Goal: Transaction & Acquisition: Purchase product/service

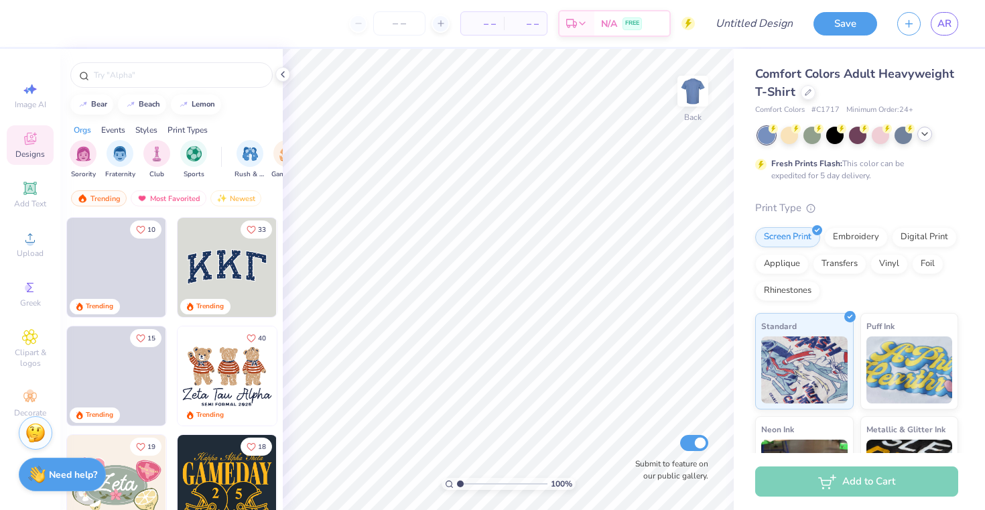
click at [925, 134] on polyline at bounding box center [924, 134] width 5 height 3
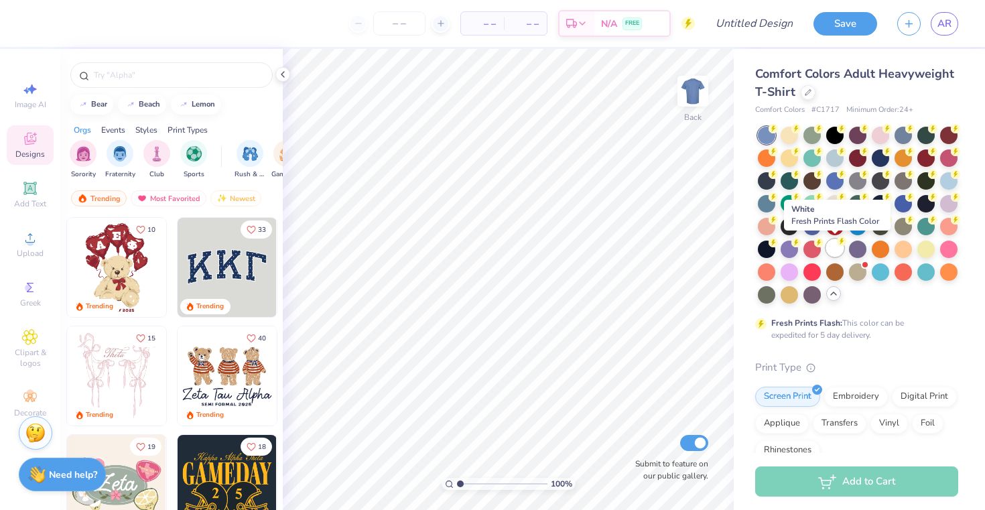
click at [836, 249] on div at bounding box center [834, 247] width 17 height 17
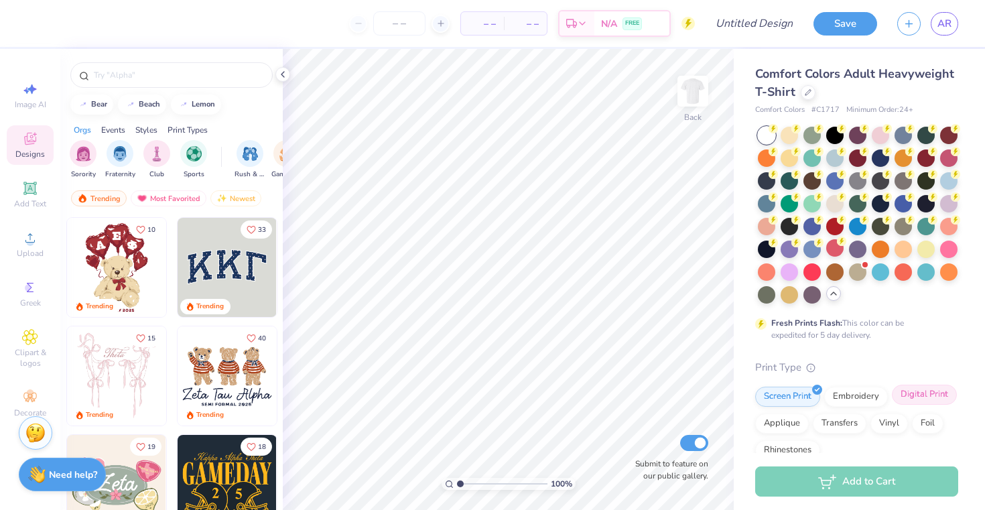
click at [919, 394] on div "Digital Print" at bounding box center [924, 395] width 65 height 20
click at [806, 397] on div "Screen Print" at bounding box center [787, 395] width 65 height 20
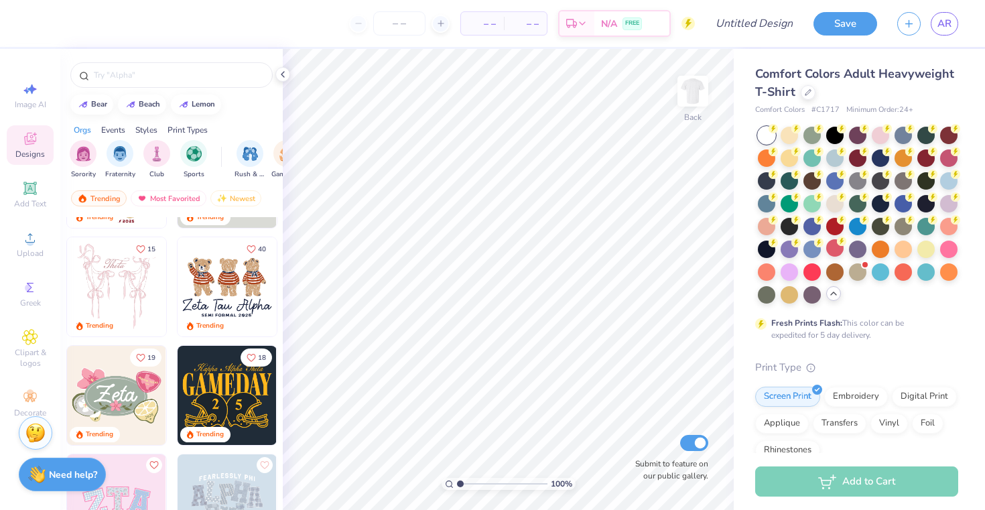
scroll to position [90, 0]
click at [442, 23] on line at bounding box center [440, 23] width 5 height 0
type input "12"
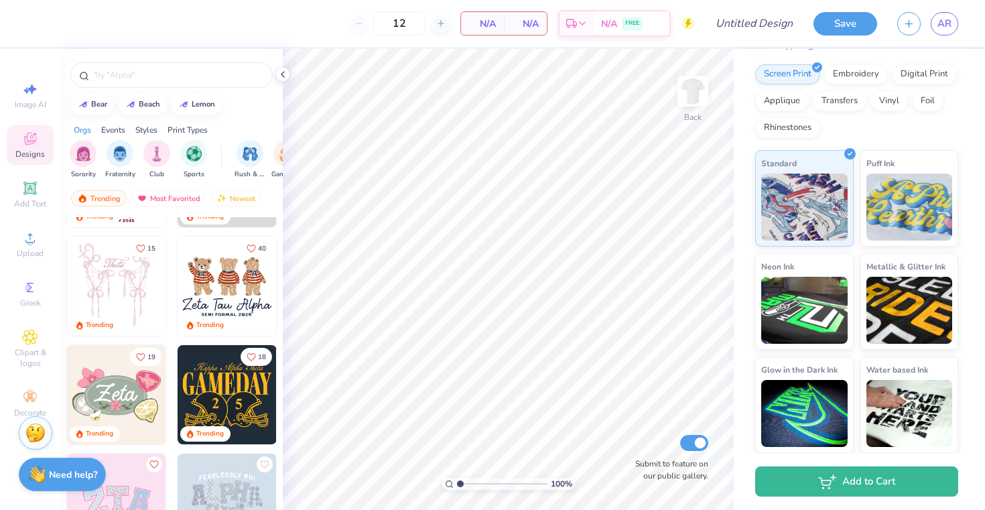
scroll to position [322, 0]
click at [34, 247] on div "Upload" at bounding box center [30, 244] width 47 height 40
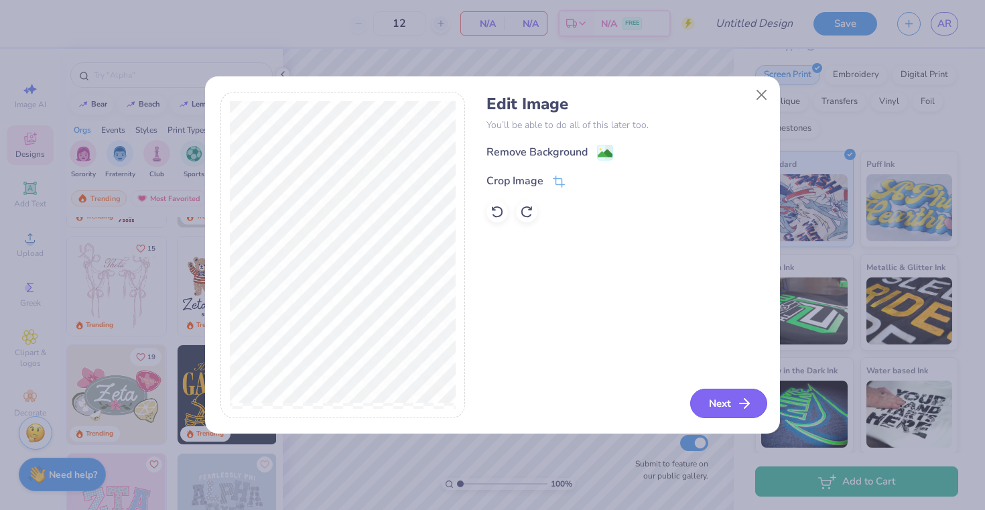
click at [722, 403] on button "Next" at bounding box center [728, 403] width 77 height 29
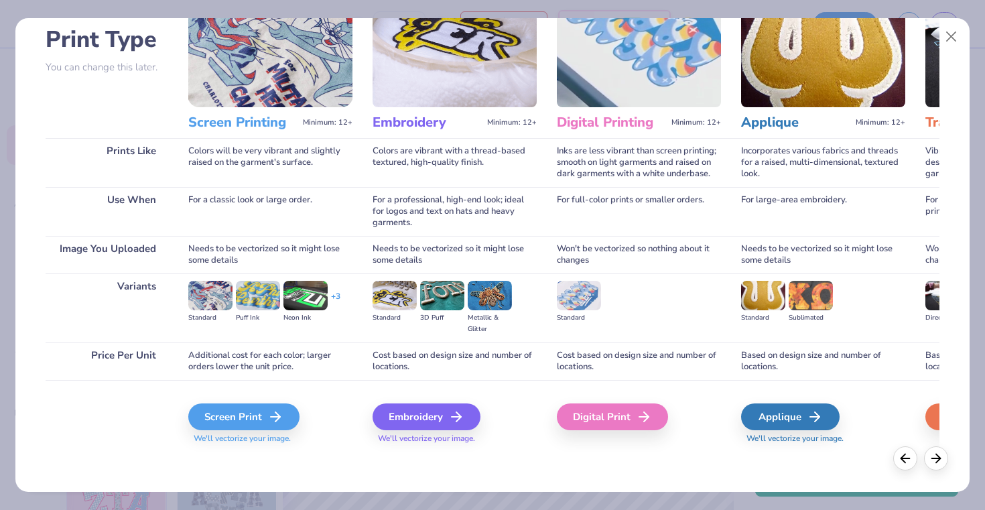
scroll to position [88, 0]
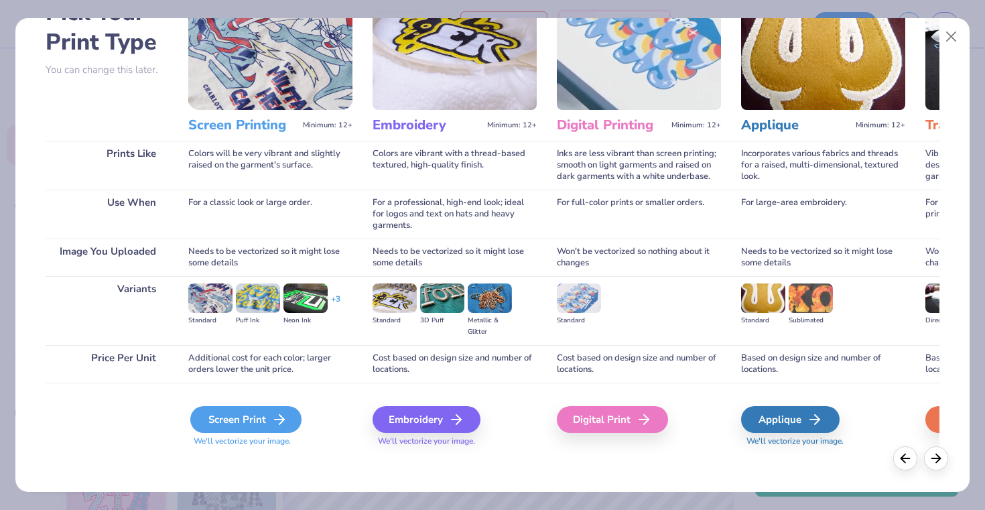
click at [257, 424] on div "Screen Print" at bounding box center [245, 419] width 111 height 27
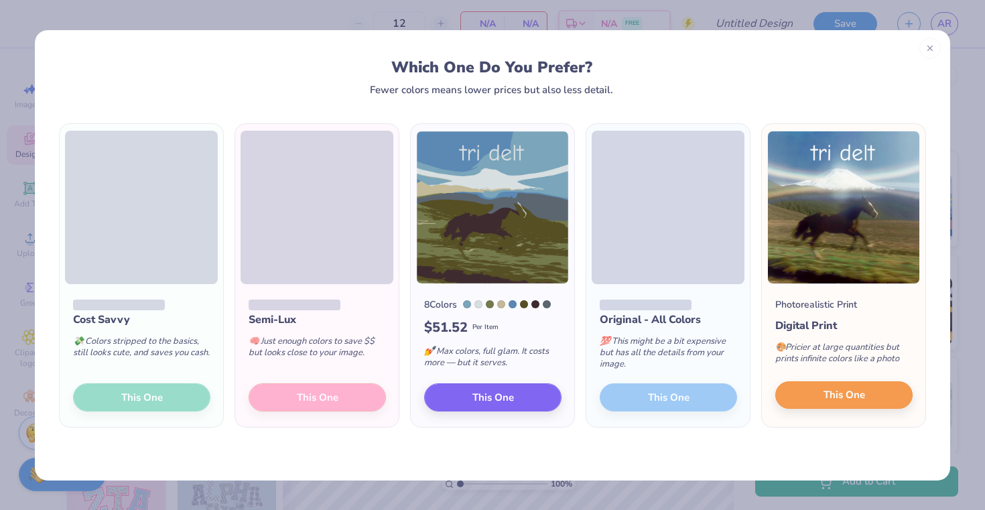
click at [850, 390] on span "This One" at bounding box center [844, 394] width 42 height 15
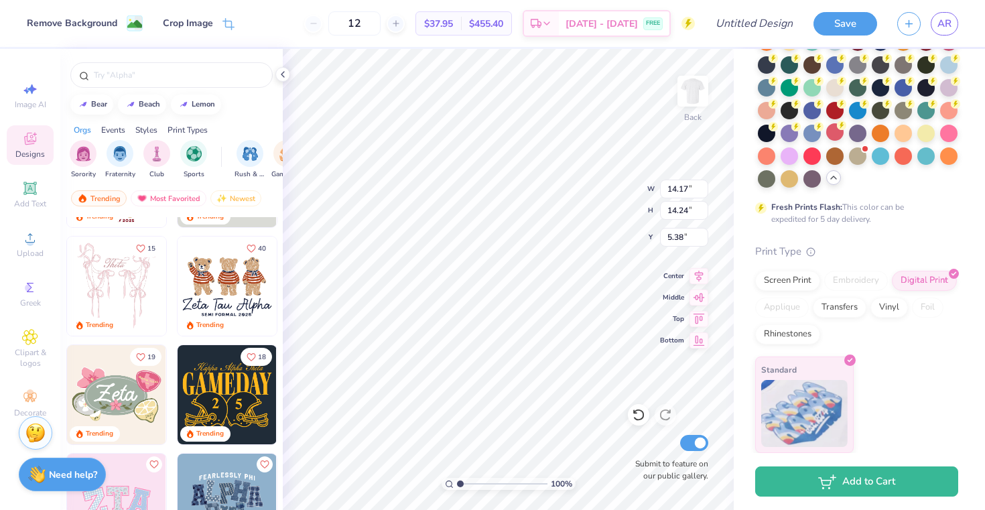
type input "1.09"
type input "10.47"
type input "10.52"
type input "3.00"
type input "3.35"
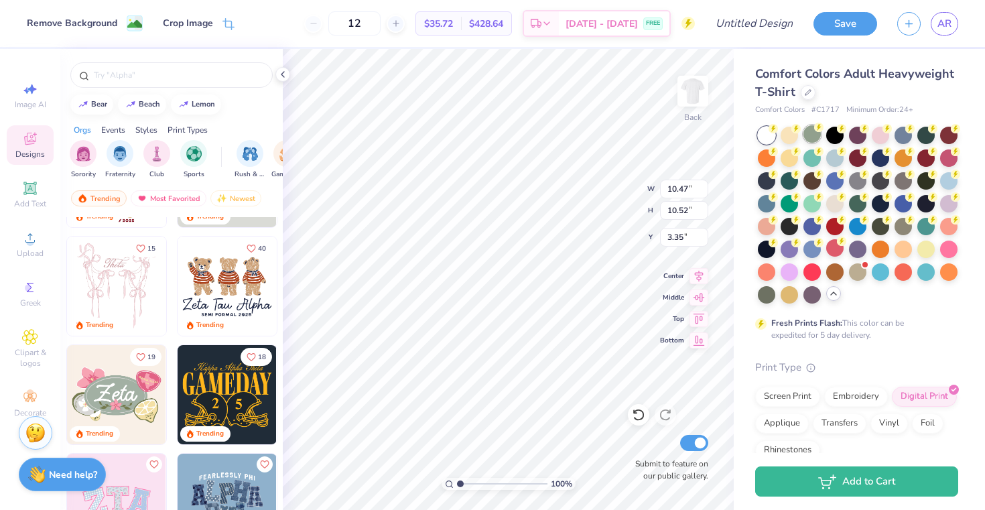
scroll to position [0, 0]
click at [806, 92] on icon at bounding box center [808, 91] width 7 height 7
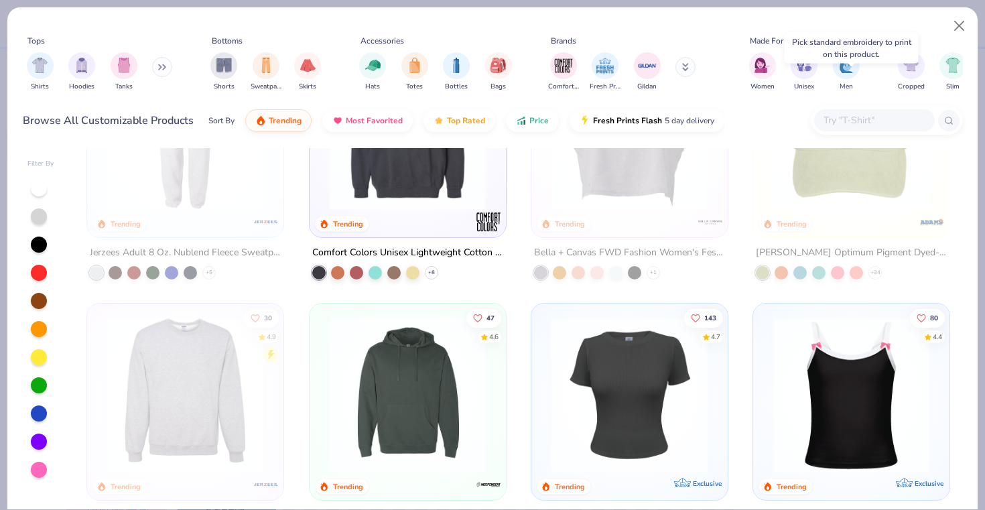
scroll to position [2751, 0]
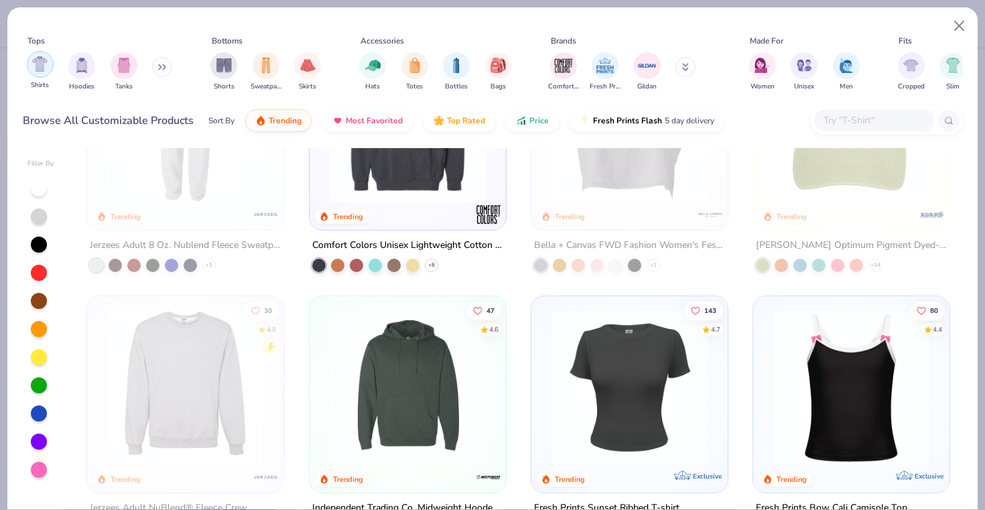
click at [42, 74] on div "filter for Shirts" at bounding box center [40, 64] width 27 height 27
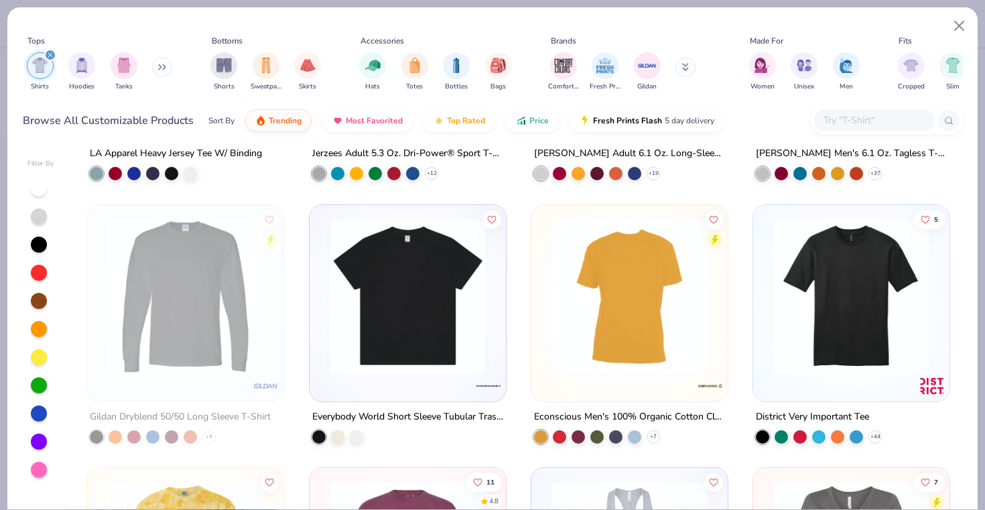
scroll to position [5734, 0]
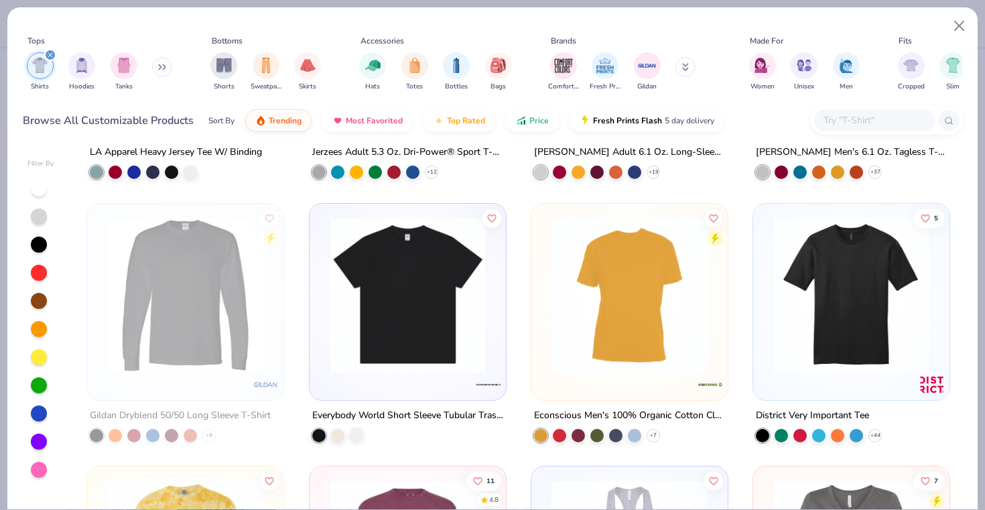
click at [358, 440] on div at bounding box center [356, 433] width 13 height 13
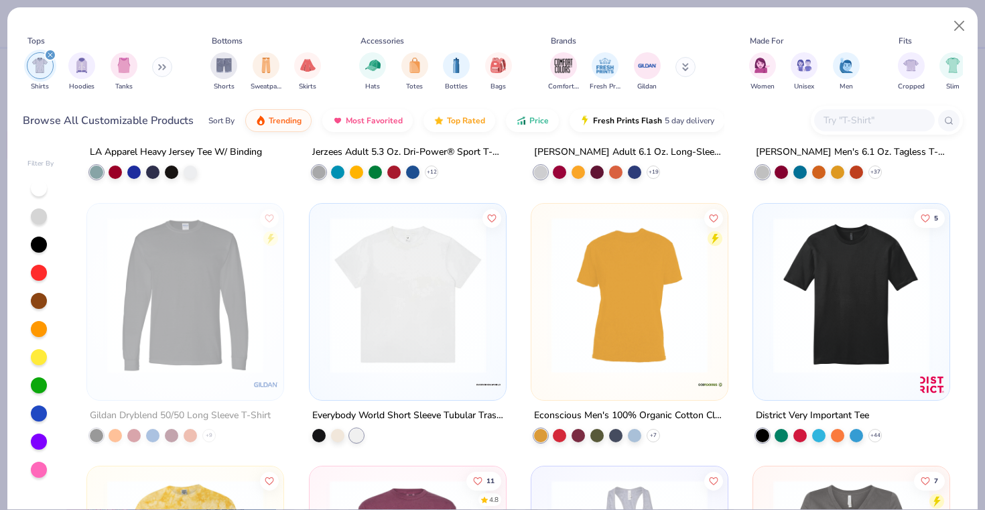
click at [322, 350] on img at bounding box center [238, 294] width 170 height 156
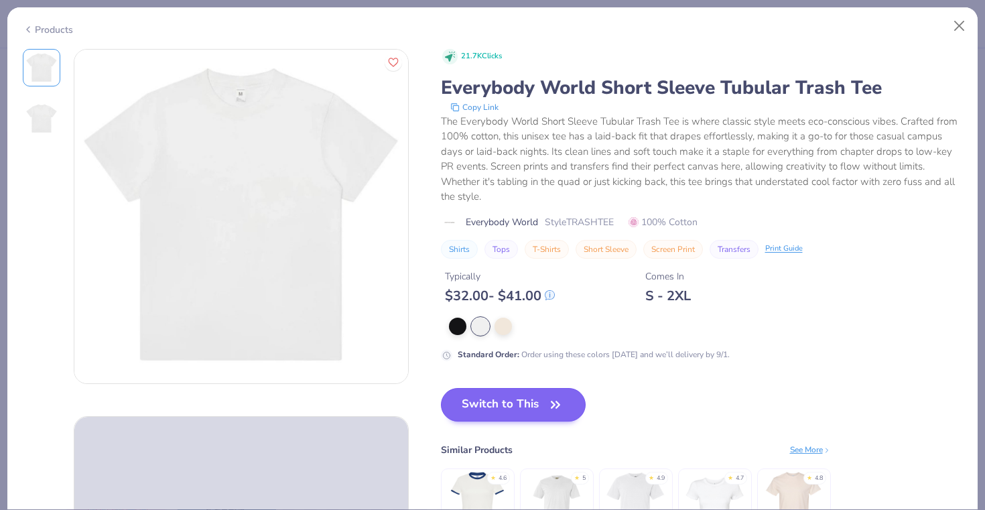
click at [531, 406] on button "Switch to This" at bounding box center [513, 405] width 145 height 34
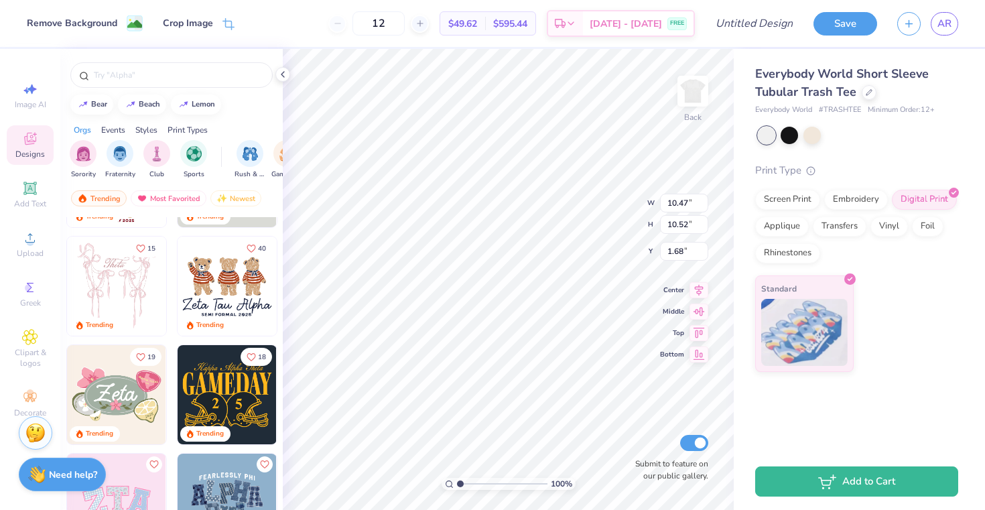
type input "2.74"
type input "11.76"
type input "11.82"
type input "2.40"
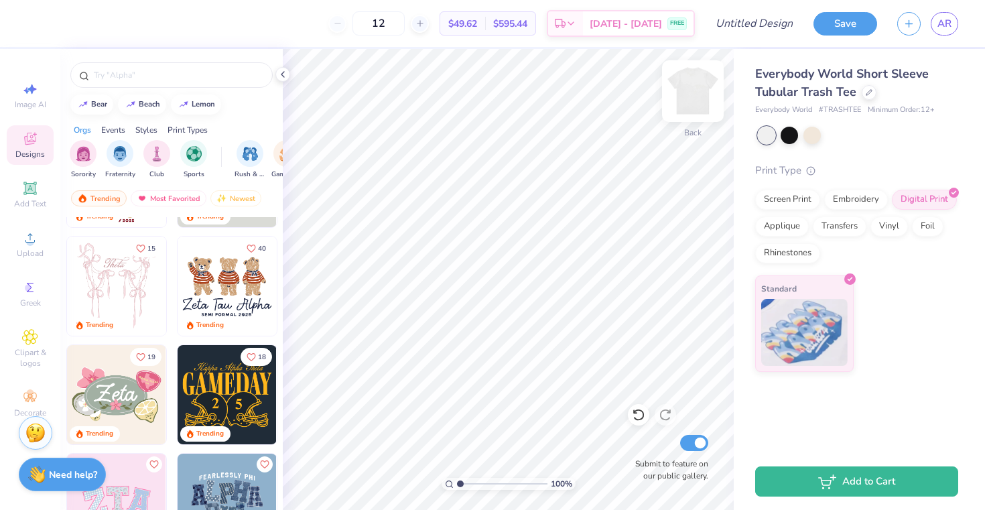
click at [688, 91] on img at bounding box center [693, 91] width 54 height 54
click at [694, 97] on img at bounding box center [693, 91] width 54 height 54
type input "3.75"
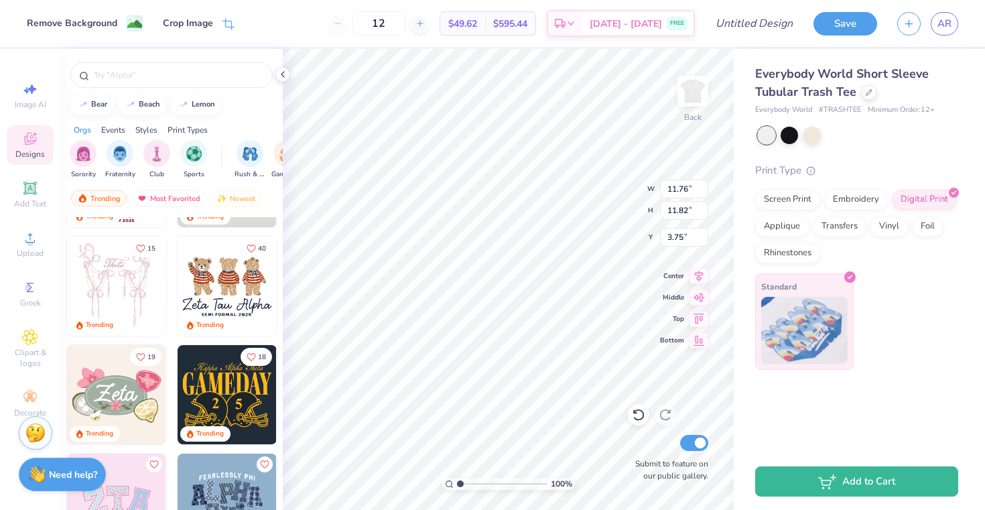
type input "3.32"
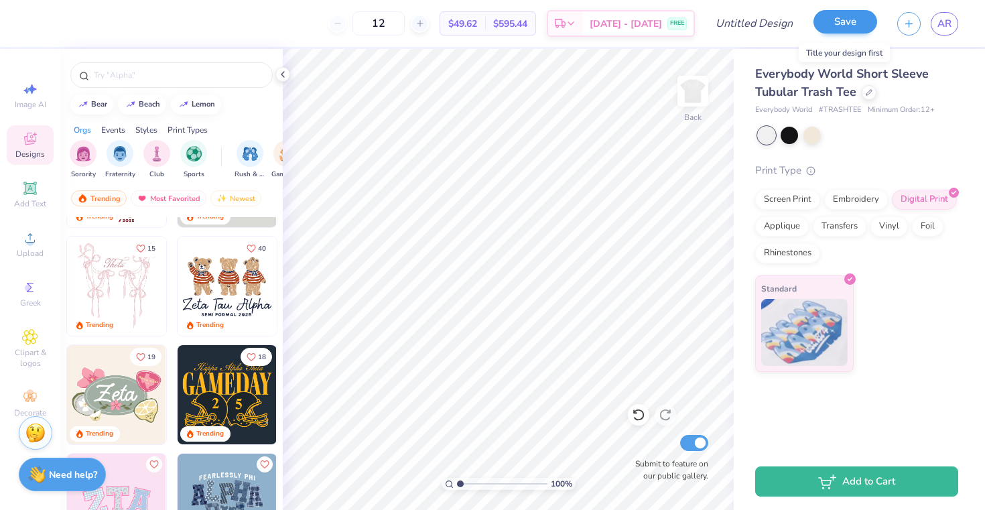
click at [862, 23] on button "Save" at bounding box center [845, 21] width 64 height 23
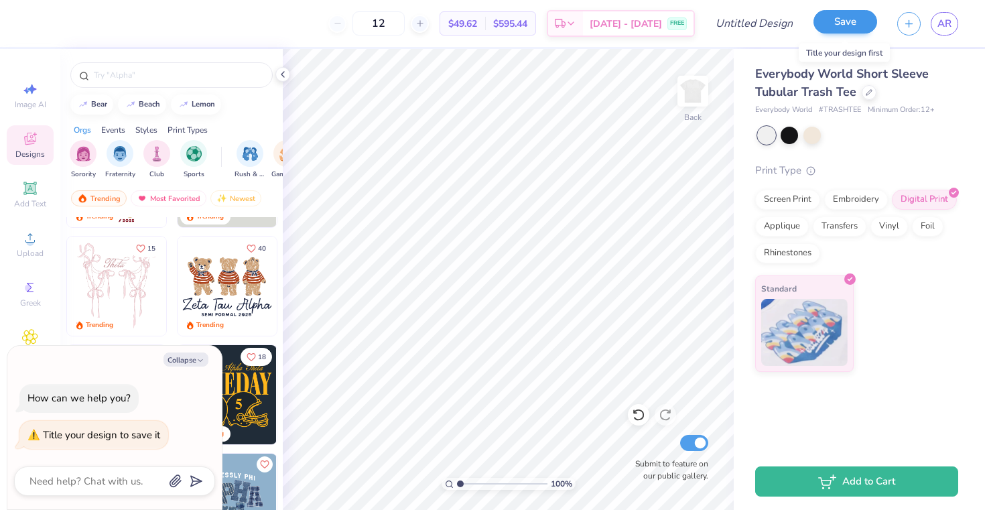
click at [837, 21] on button "Save" at bounding box center [845, 21] width 64 height 23
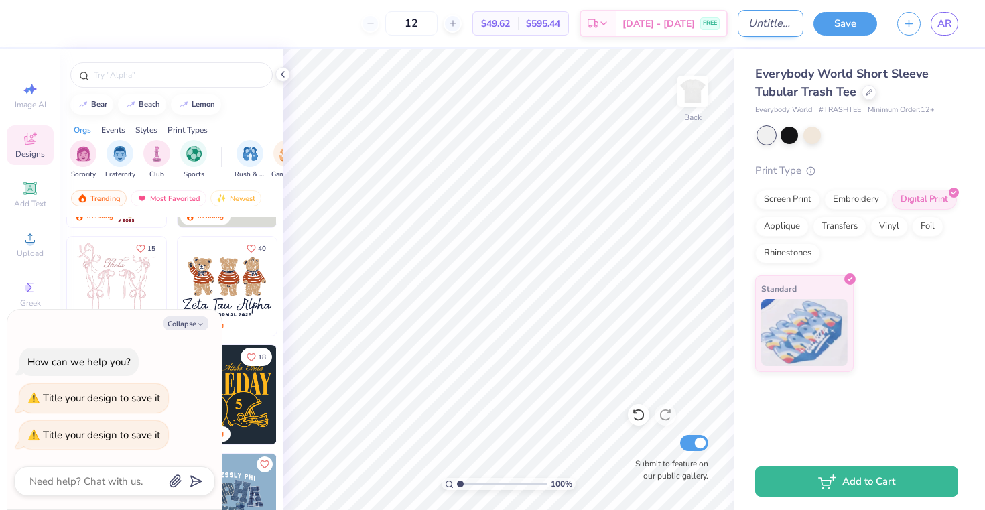
type textarea "x"
click at [765, 28] on input "Design Title" at bounding box center [771, 23] width 66 height 27
type input "t"
type textarea "x"
type input "ts"
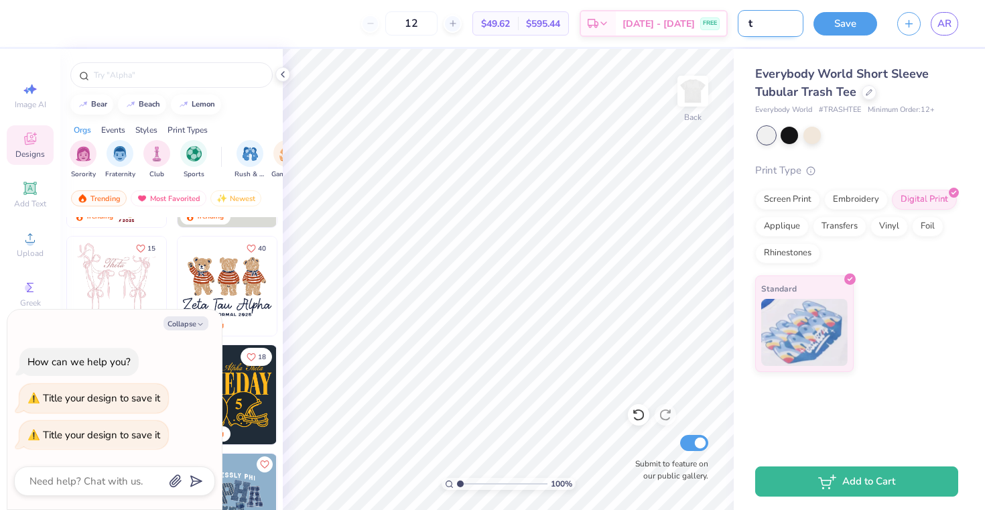
type textarea "x"
type input "tsh"
type textarea "x"
type input "tshi"
type textarea "x"
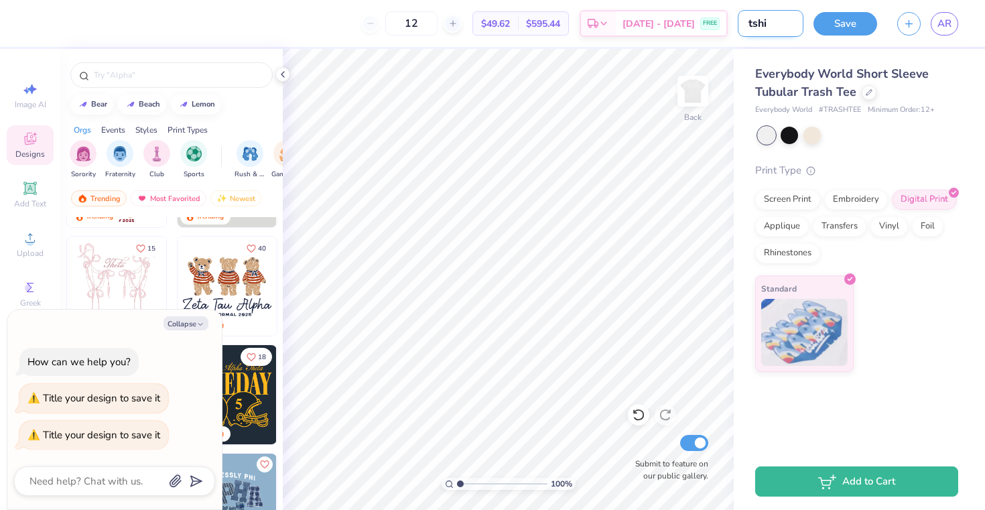
type input "tshir"
type textarea "x"
type input "tshirt"
type textarea "x"
type input "t-shirt"
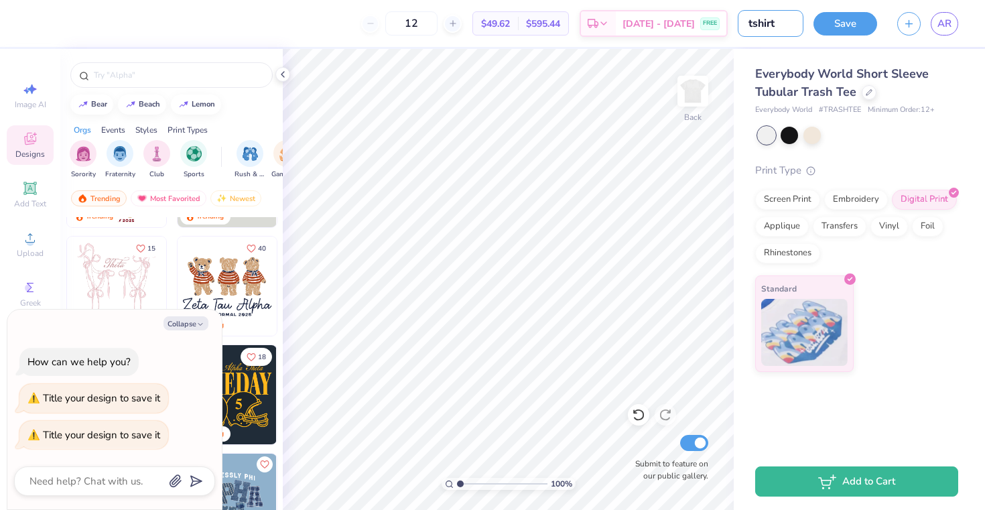
type textarea "x"
type input "t-shirt"
drag, startPoint x: 857, startPoint y: 3, endPoint x: 850, endPoint y: 25, distance: 23.1
click at [850, 25] on button "Save" at bounding box center [845, 23] width 64 height 23
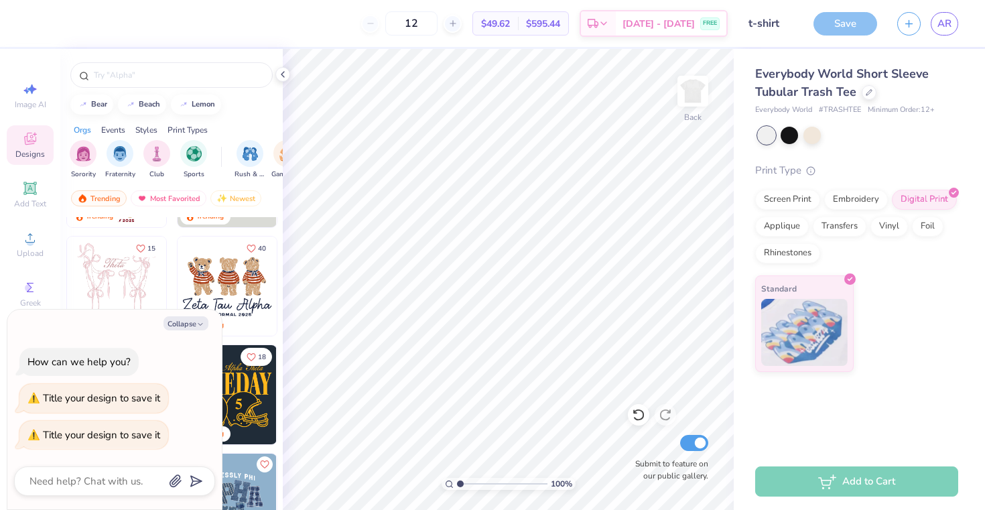
type textarea "x"
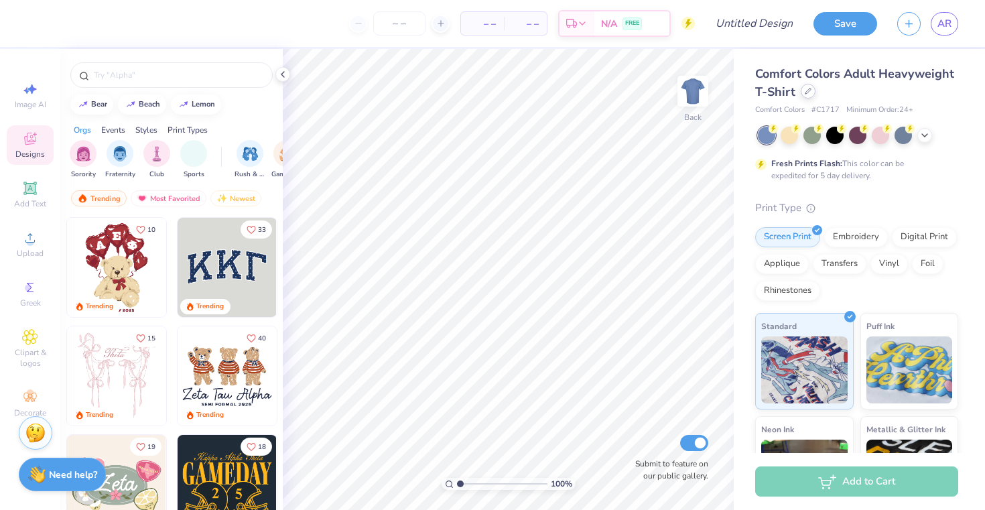
click at [800, 94] on div "Comfort Colors Adult Heavyweight T-Shirt" at bounding box center [856, 83] width 203 height 36
click at [808, 94] on icon at bounding box center [808, 91] width 7 height 7
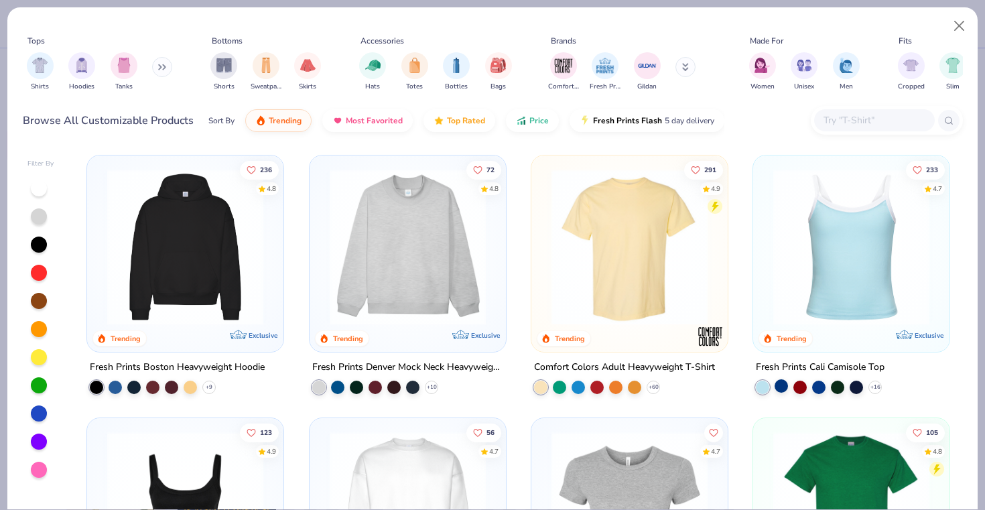
click at [783, 383] on div at bounding box center [781, 385] width 13 height 13
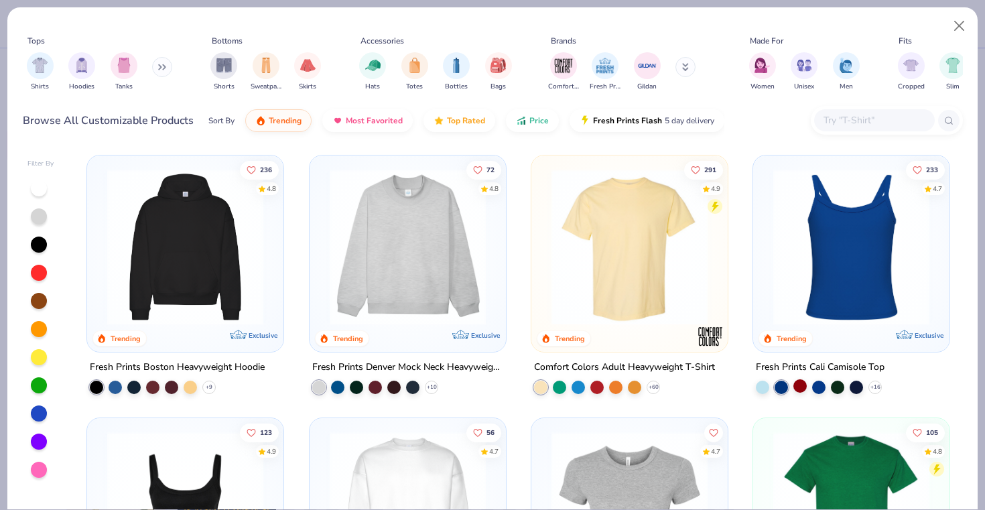
click at [806, 386] on div at bounding box center [799, 385] width 13 height 13
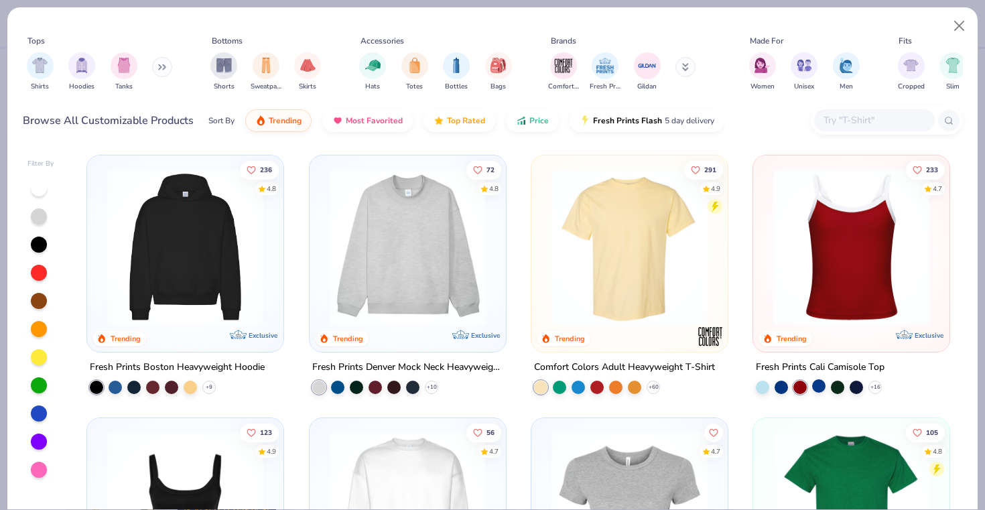
click at [812, 386] on div at bounding box center [818, 385] width 13 height 13
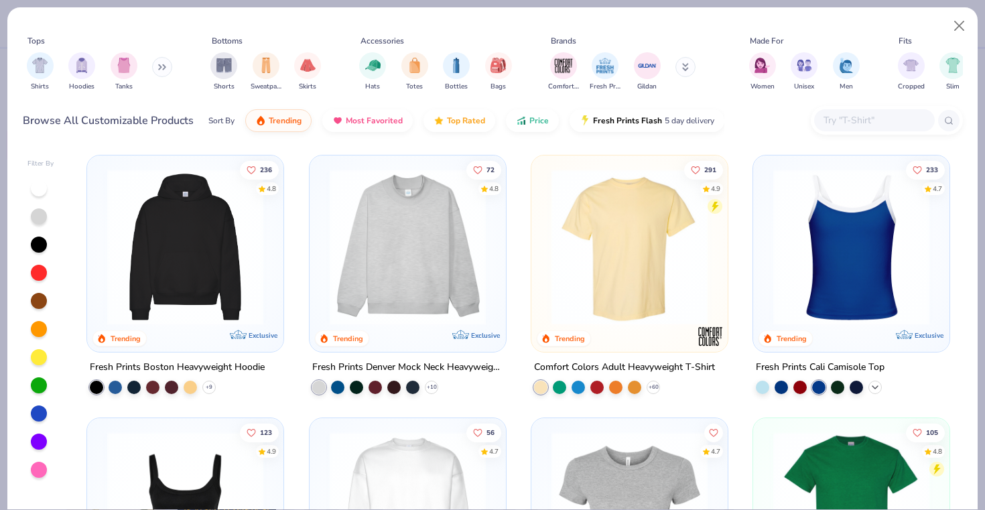
click at [870, 384] on icon at bounding box center [875, 387] width 11 height 11
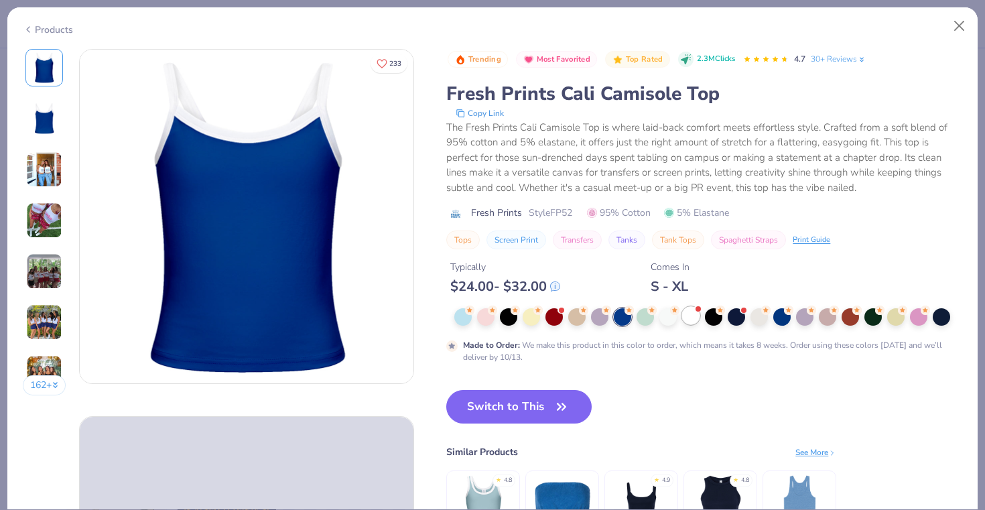
click at [694, 318] on div at bounding box center [690, 315] width 17 height 17
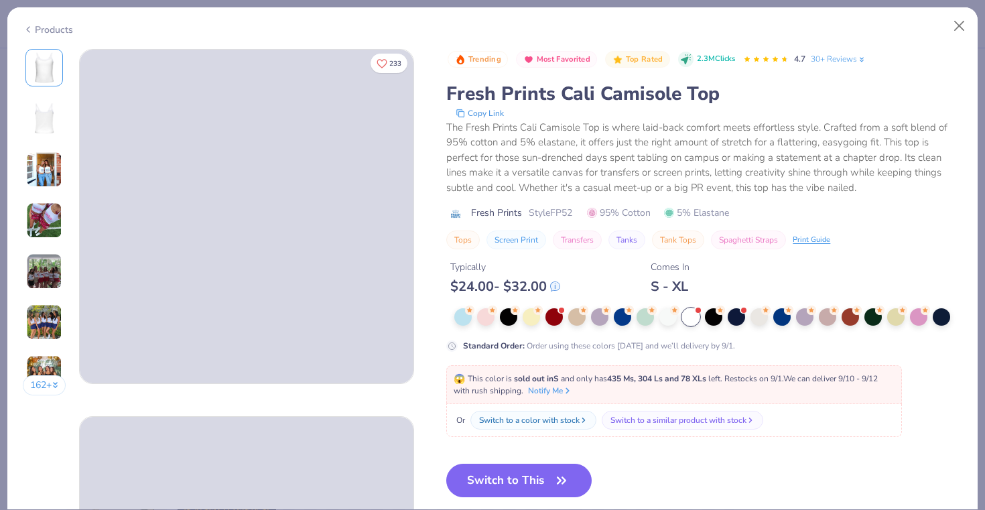
click at [44, 210] on img at bounding box center [44, 220] width 36 height 36
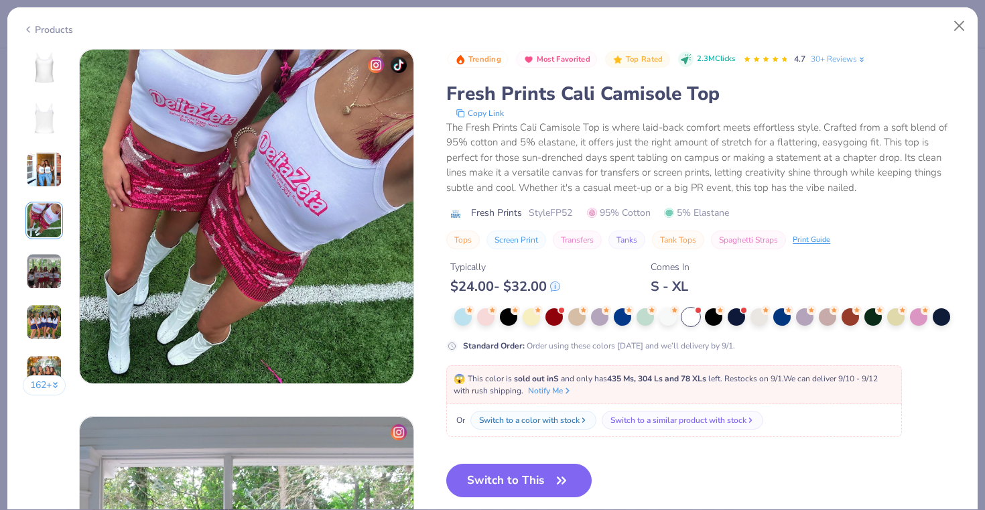
click at [41, 170] on img at bounding box center [44, 169] width 36 height 36
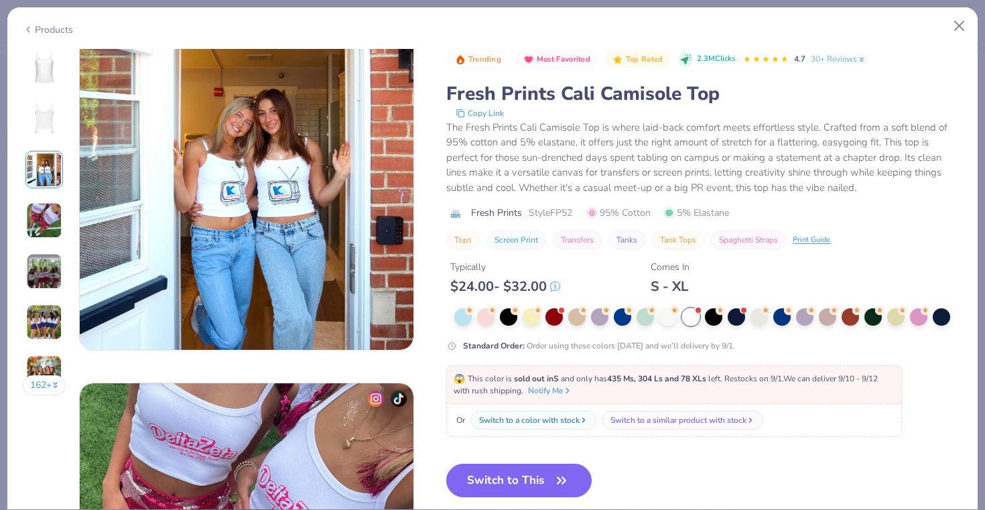
scroll to position [734, 0]
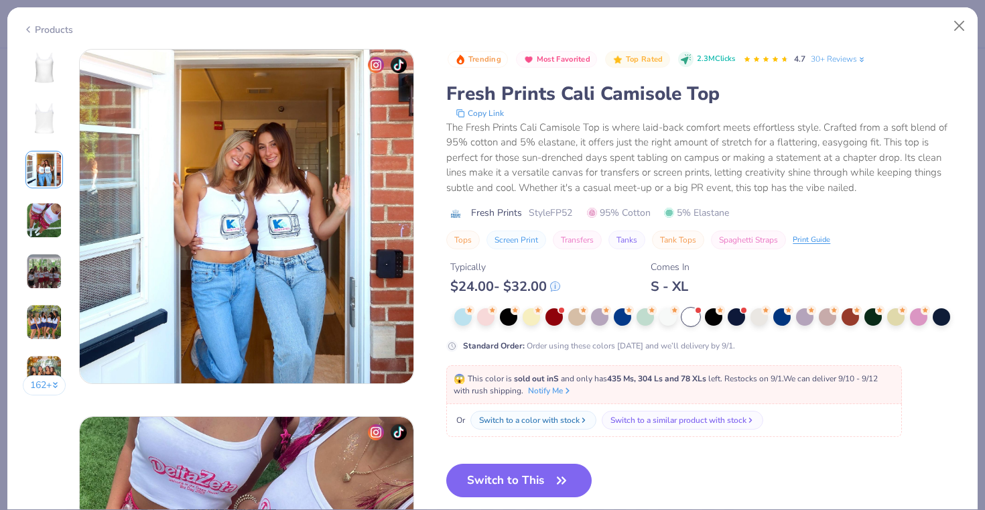
click at [40, 318] on img at bounding box center [44, 322] width 36 height 36
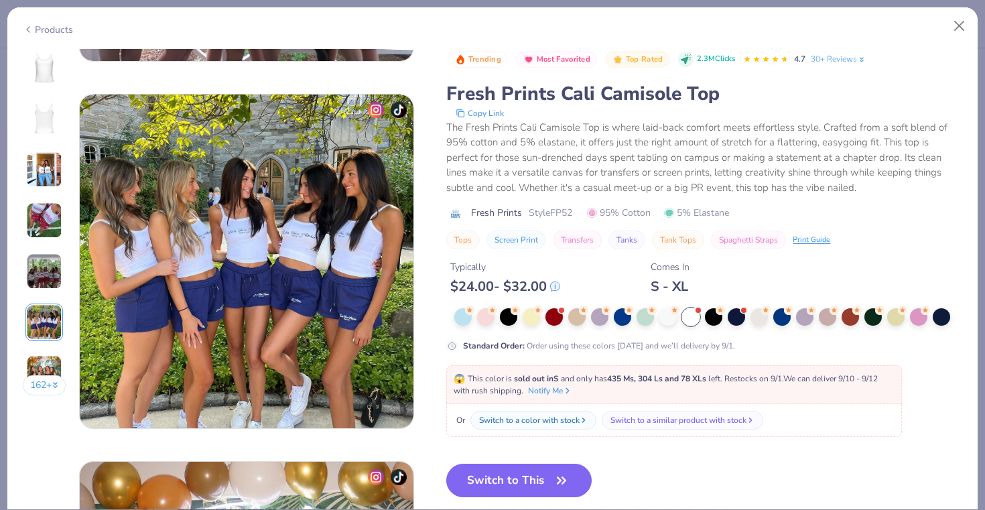
scroll to position [1836, 0]
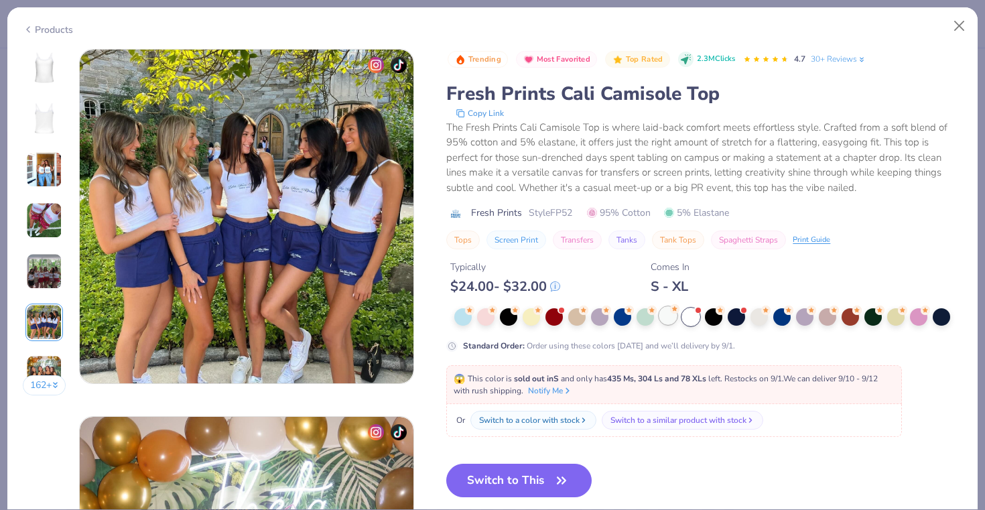
click at [667, 316] on div at bounding box center [667, 315] width 17 height 17
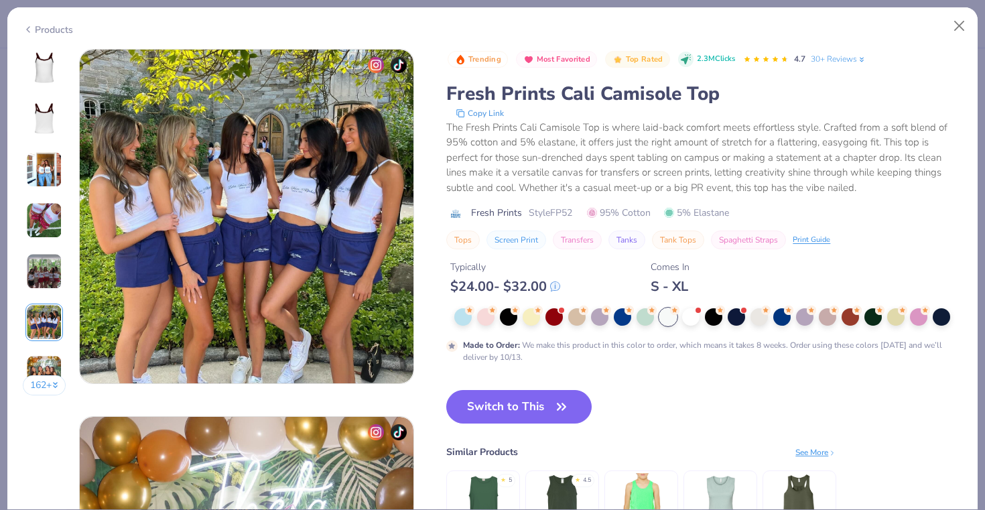
click at [38, 83] on img at bounding box center [44, 68] width 32 height 32
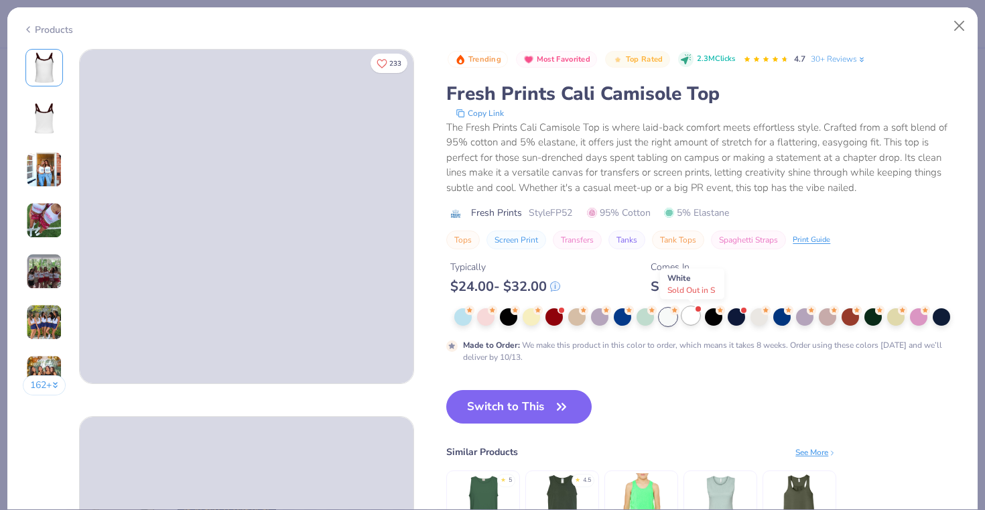
click at [698, 319] on div at bounding box center [690, 315] width 17 height 17
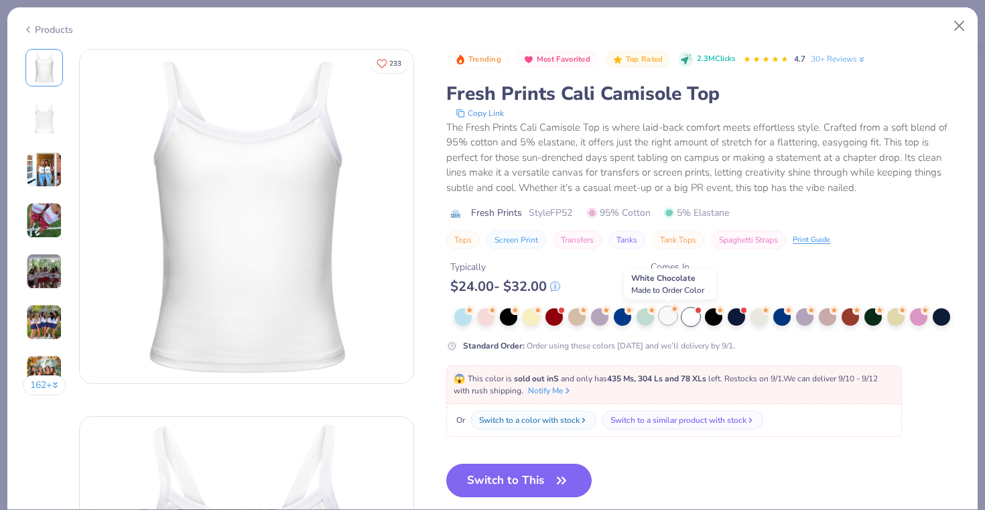
click at [671, 321] on div at bounding box center [667, 315] width 17 height 17
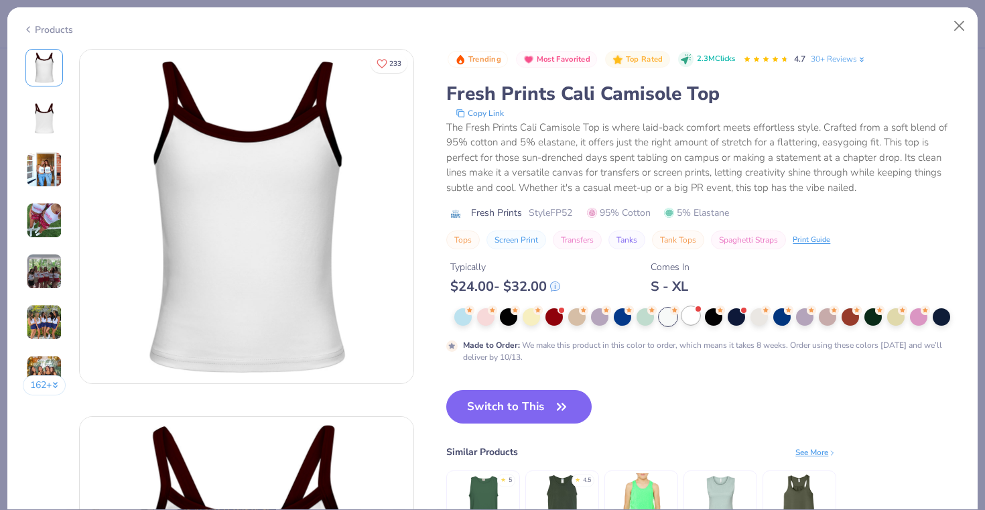
click at [693, 320] on div at bounding box center [690, 315] width 17 height 17
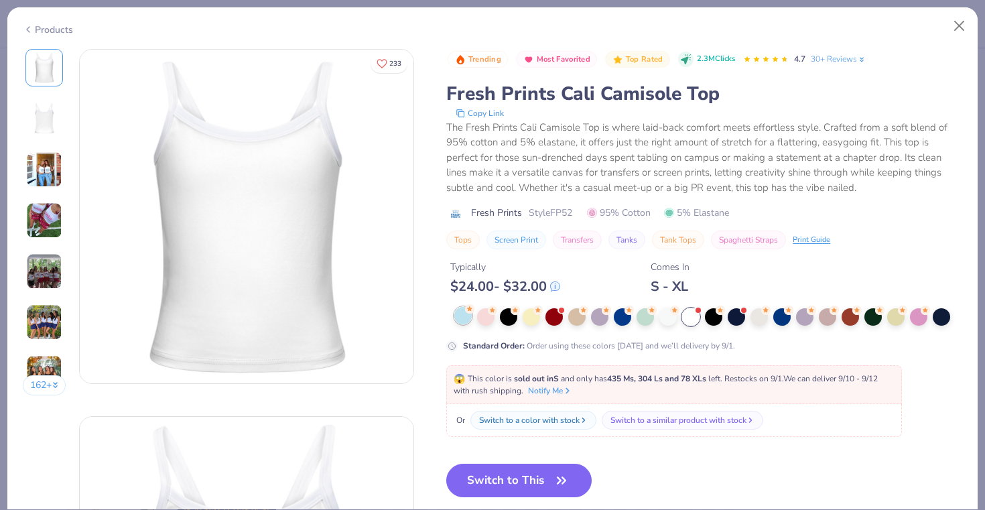
click at [458, 321] on div at bounding box center [462, 315] width 17 height 17
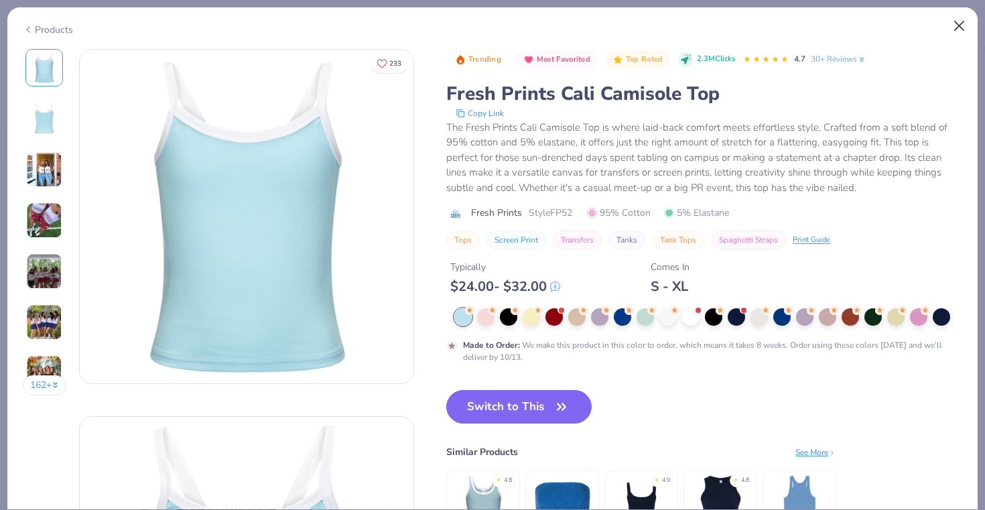
click at [961, 22] on button "Close" at bounding box center [959, 25] width 25 height 25
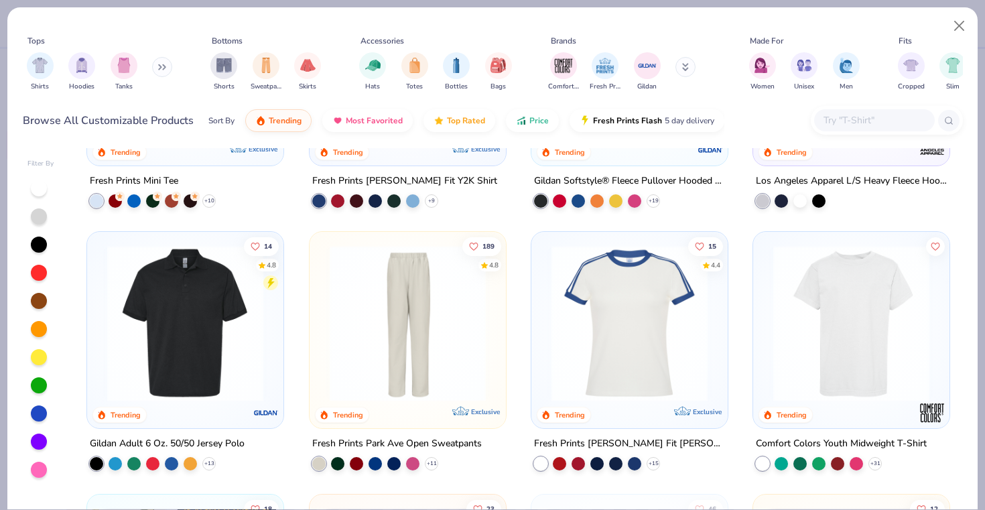
scroll to position [2026, 0]
click at [117, 68] on div "filter for Tanks" at bounding box center [124, 64] width 27 height 27
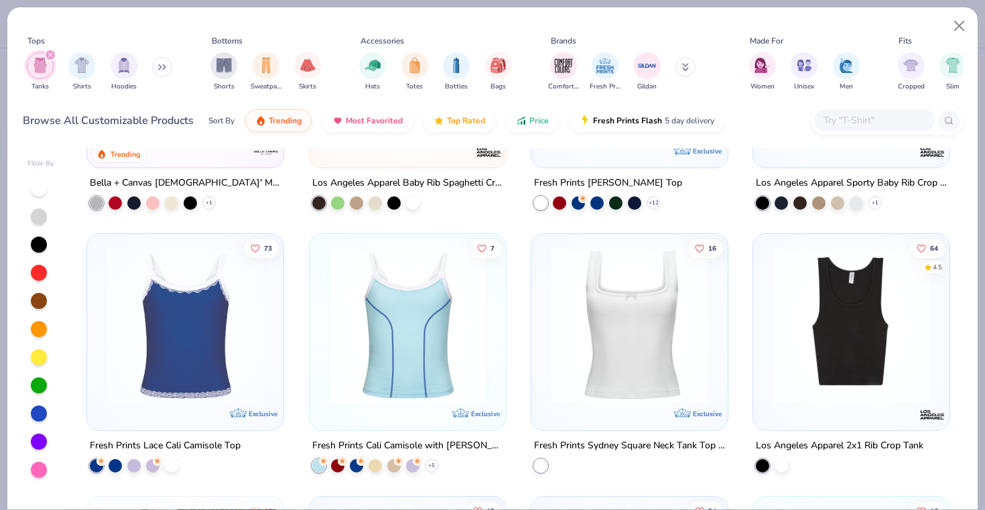
scroll to position [740, 0]
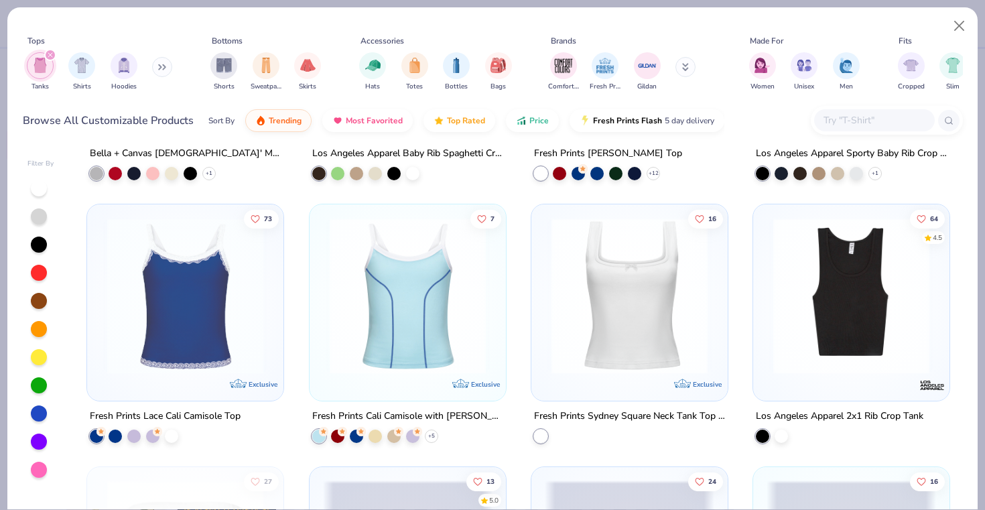
click at [641, 336] on img at bounding box center [630, 296] width 170 height 156
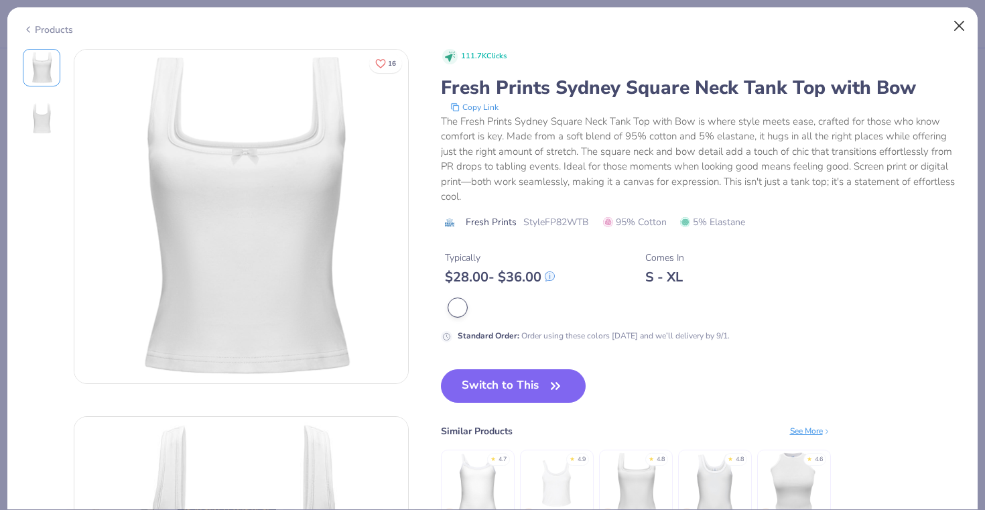
click at [959, 26] on button "Close" at bounding box center [959, 25] width 25 height 25
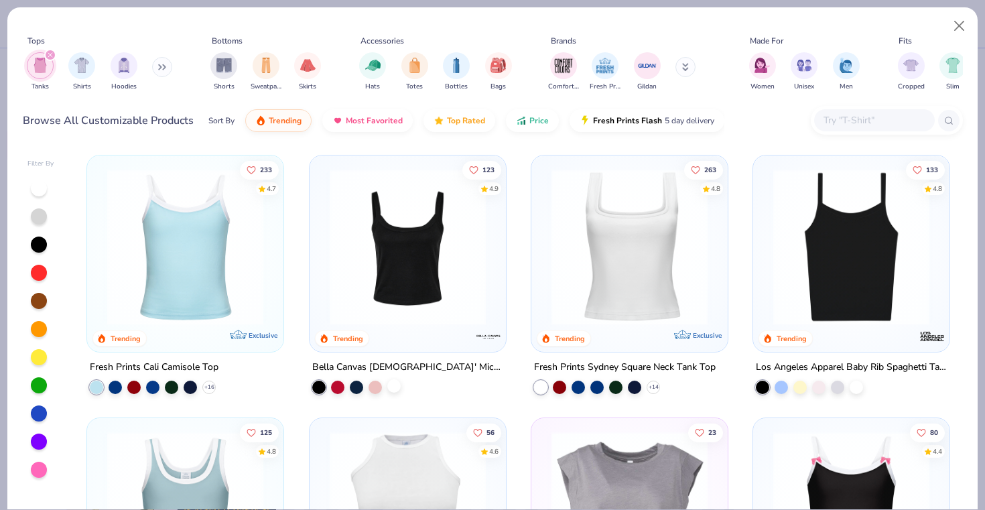
click at [395, 387] on div at bounding box center [393, 385] width 13 height 13
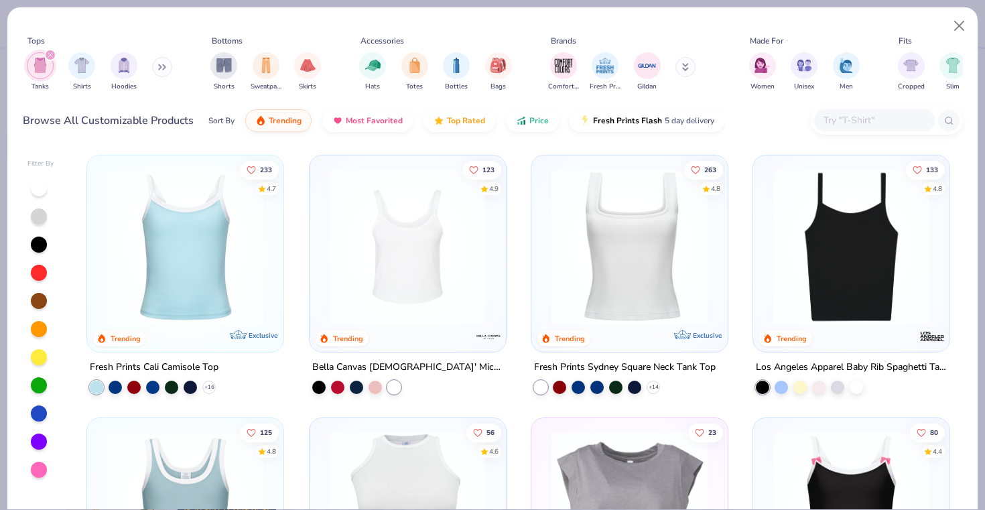
click at [425, 284] on img at bounding box center [408, 247] width 170 height 156
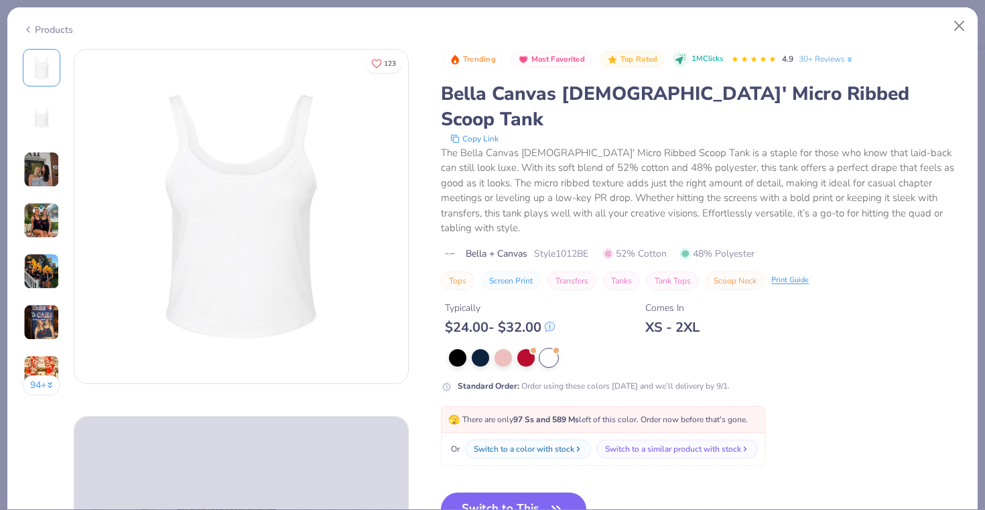
click at [36, 158] on img at bounding box center [41, 169] width 36 height 36
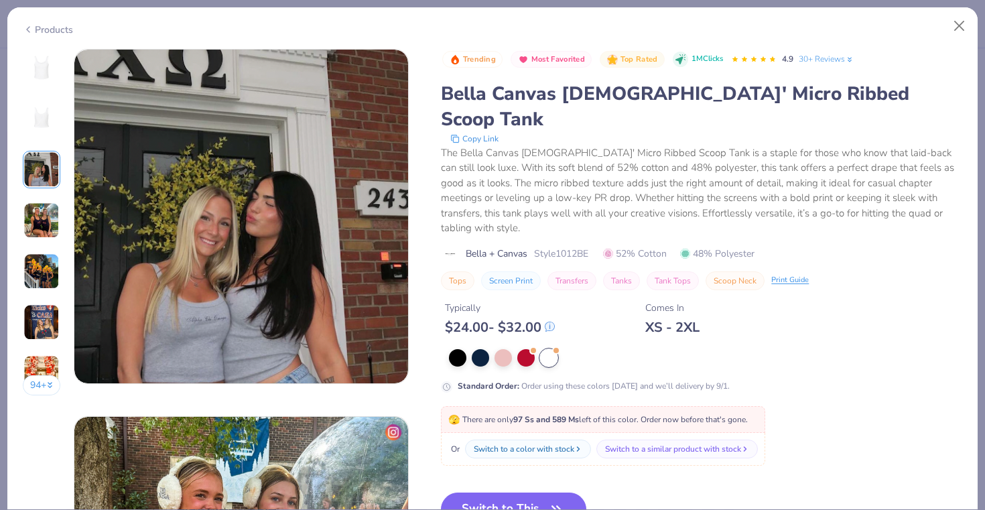
click at [34, 224] on img at bounding box center [41, 220] width 36 height 36
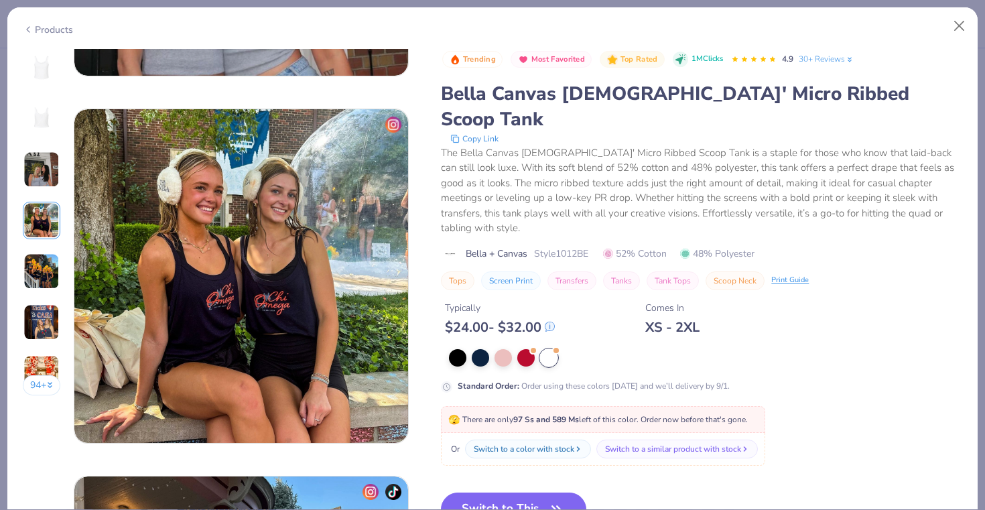
scroll to position [1102, 0]
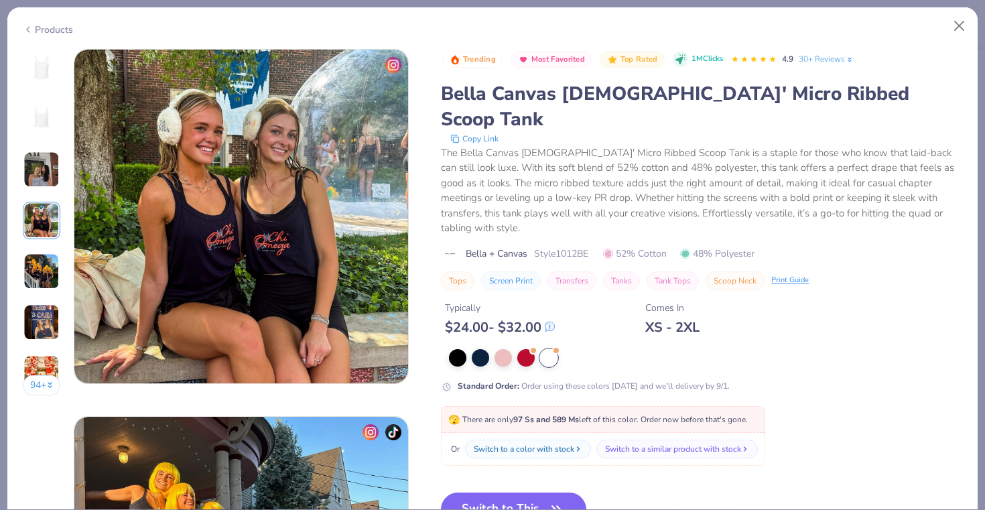
click at [37, 273] on img at bounding box center [41, 271] width 36 height 36
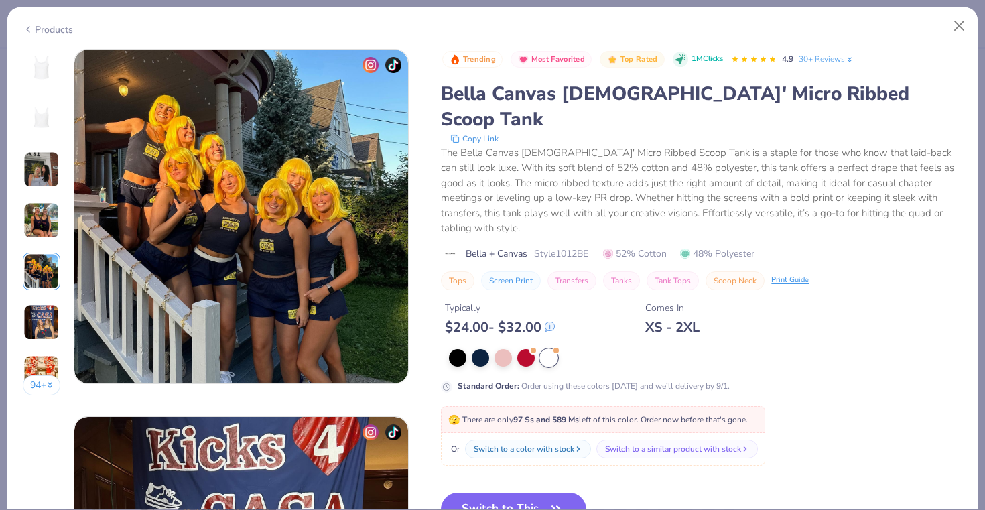
click at [34, 320] on img at bounding box center [41, 322] width 36 height 36
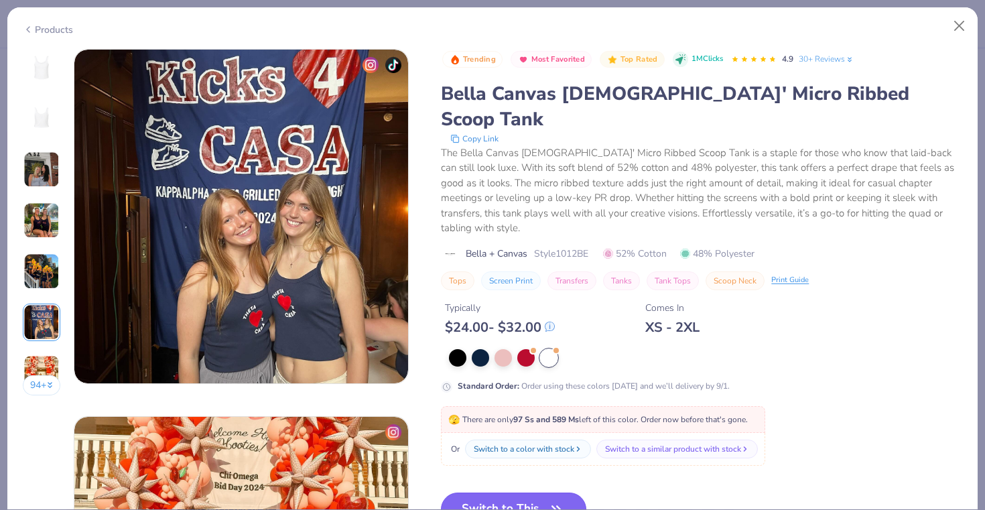
click at [513, 492] on button "Switch to This" at bounding box center [513, 509] width 145 height 34
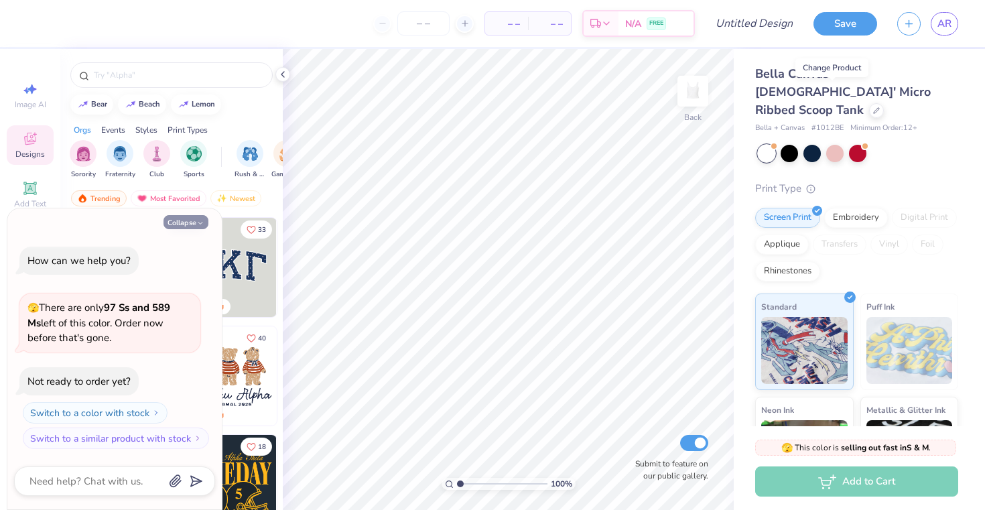
click at [203, 227] on icon "button" at bounding box center [200, 223] width 8 height 8
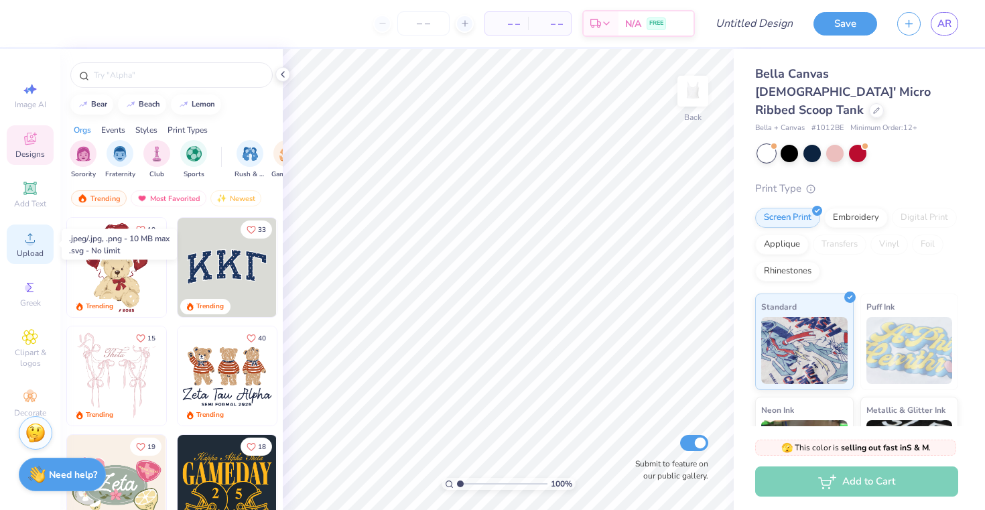
click at [27, 251] on span "Upload" at bounding box center [30, 253] width 27 height 11
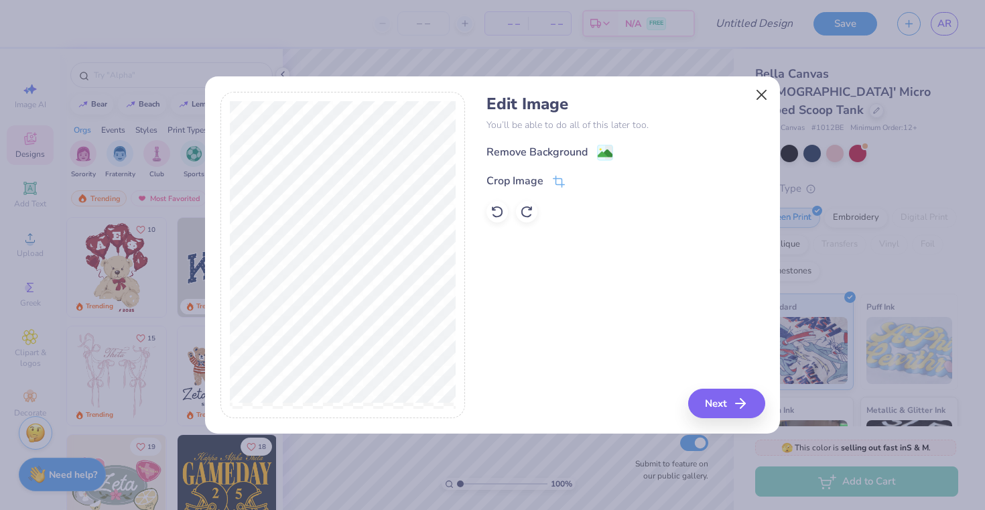
click at [758, 94] on button "Close" at bounding box center [761, 94] width 25 height 25
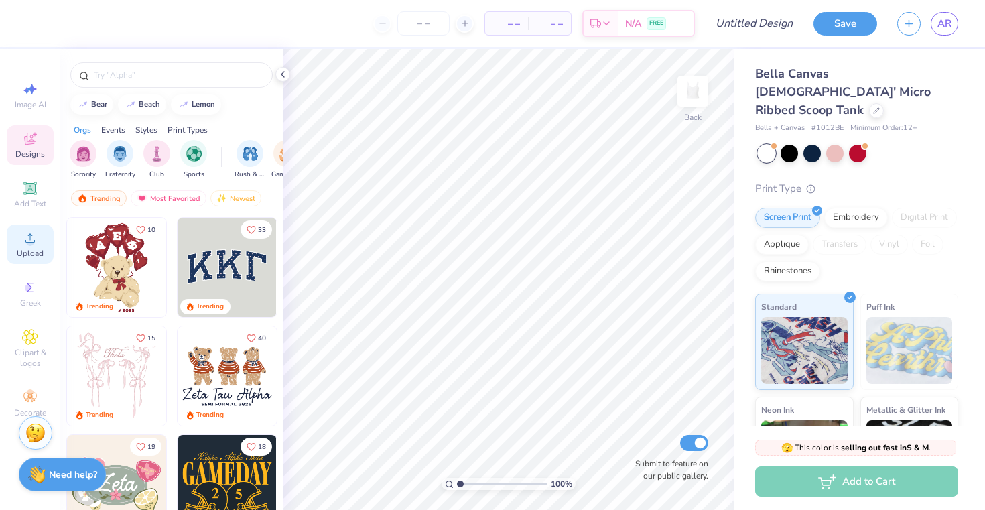
click at [31, 246] on div "Upload" at bounding box center [30, 244] width 47 height 40
click at [23, 244] on icon at bounding box center [30, 238] width 16 height 16
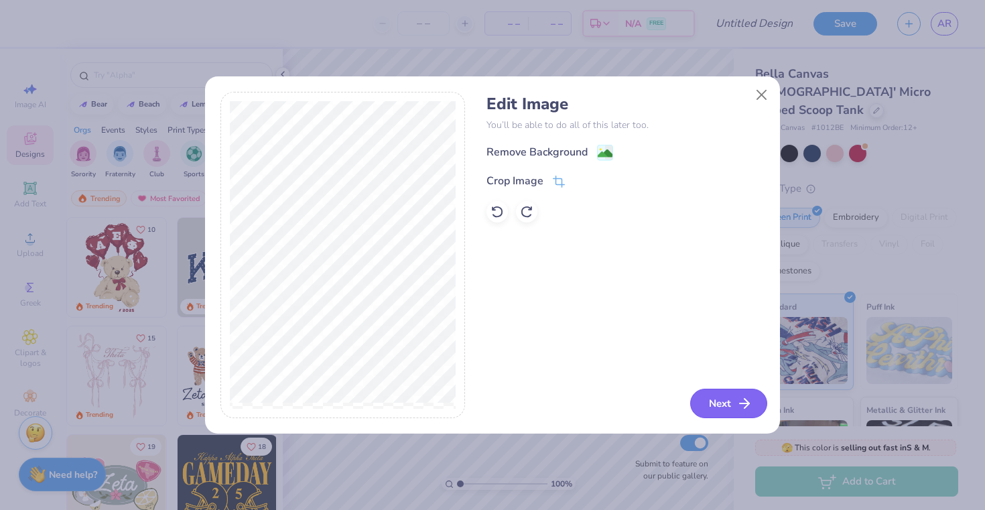
click at [713, 402] on button "Next" at bounding box center [728, 403] width 77 height 29
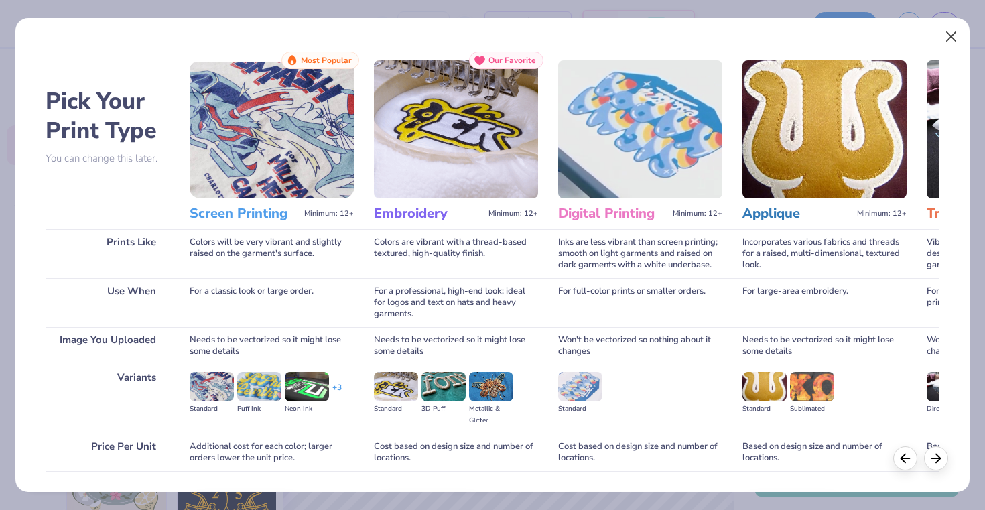
click at [955, 37] on button "Close" at bounding box center [951, 36] width 25 height 25
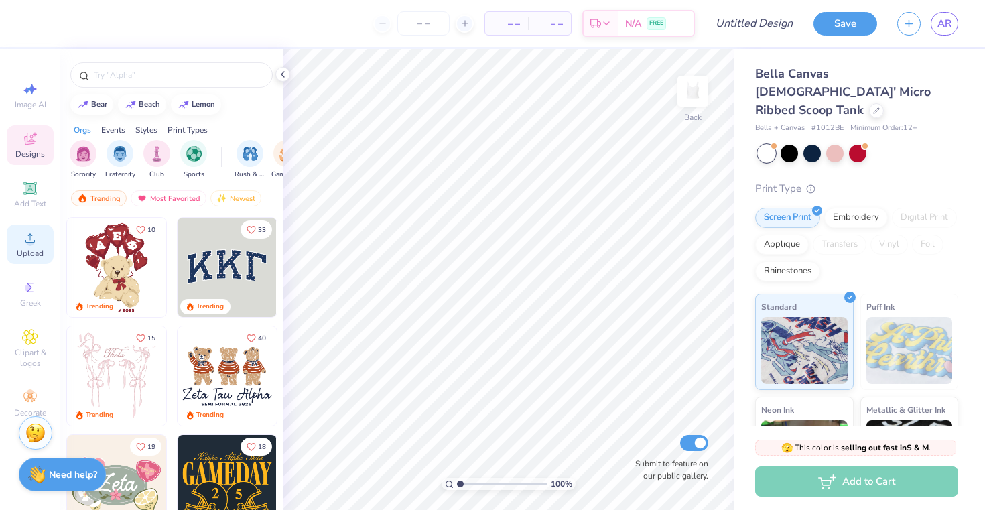
click at [22, 239] on icon at bounding box center [30, 238] width 16 height 16
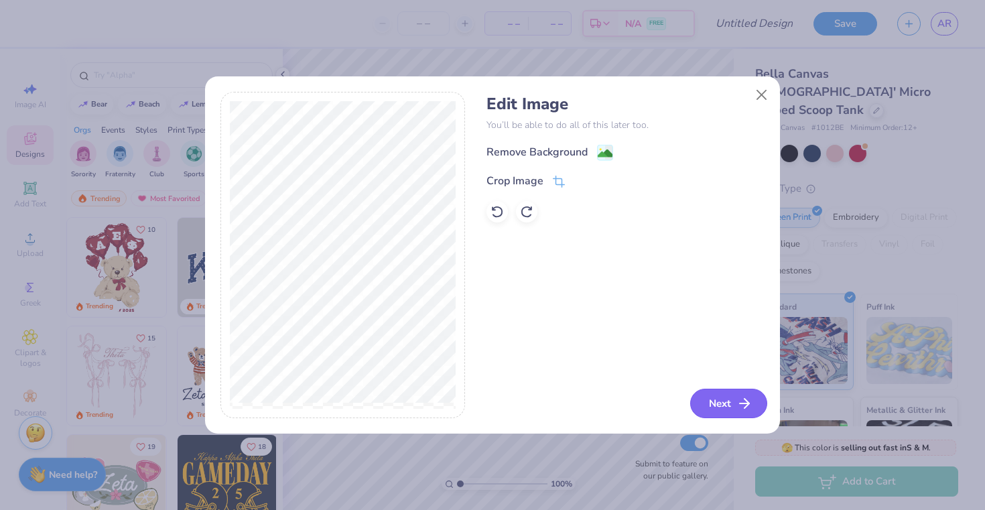
click at [723, 404] on button "Next" at bounding box center [728, 403] width 77 height 29
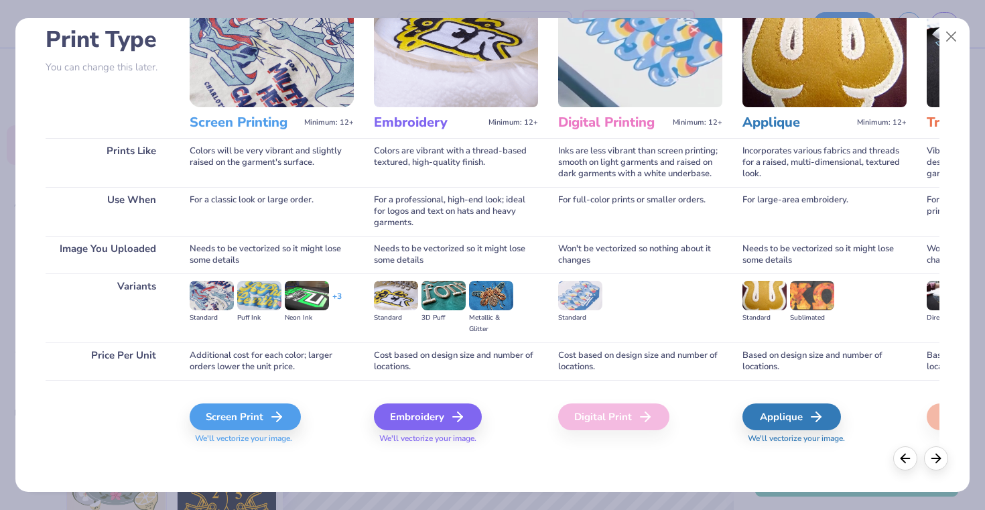
scroll to position [91, 0]
click at [642, 411] on icon at bounding box center [645, 417] width 16 height 16
click at [247, 422] on div "Screen Print" at bounding box center [247, 416] width 111 height 27
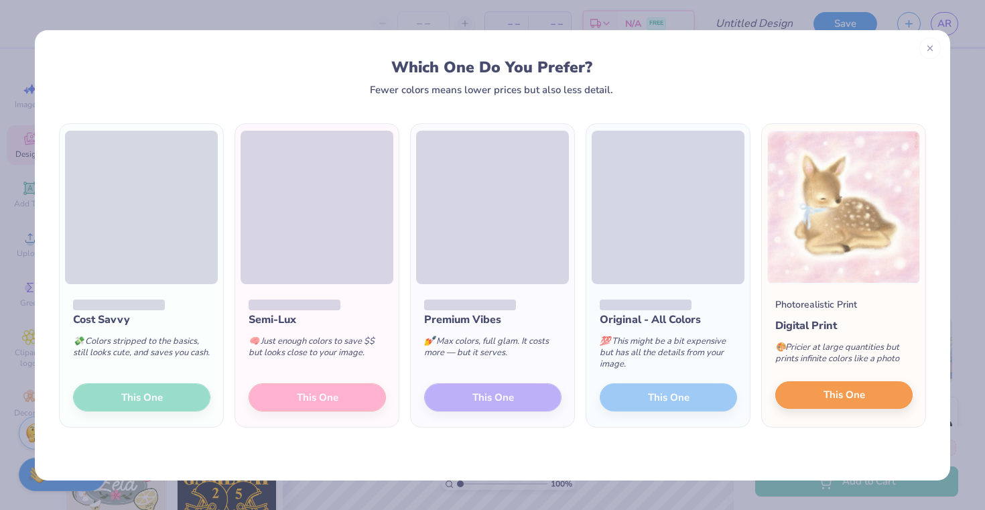
click at [813, 399] on button "This One" at bounding box center [843, 395] width 137 height 28
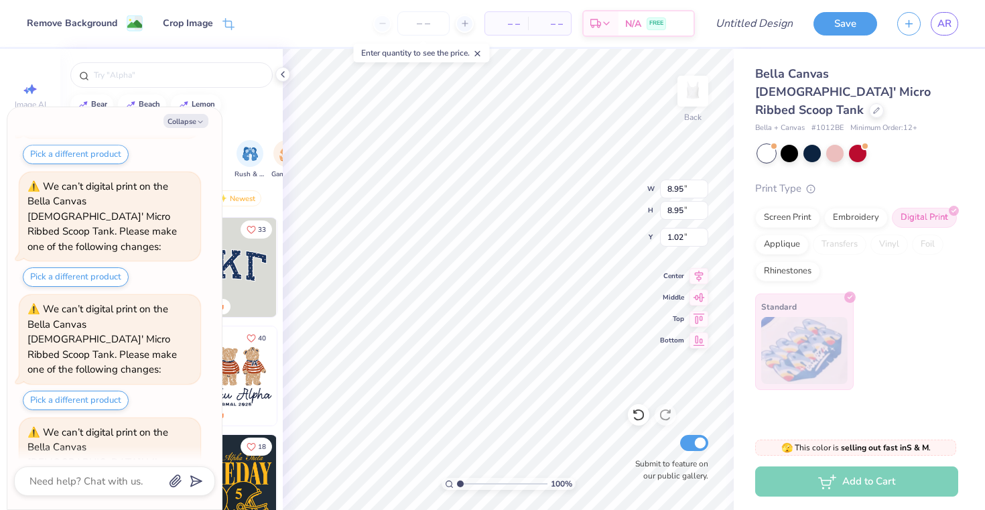
scroll to position [537, 0]
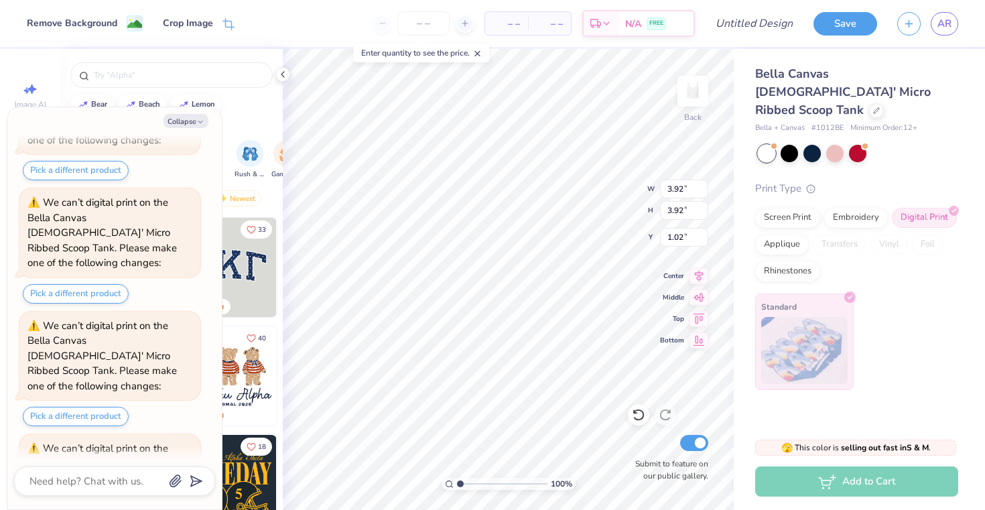
type textarea "x"
type input "3.92"
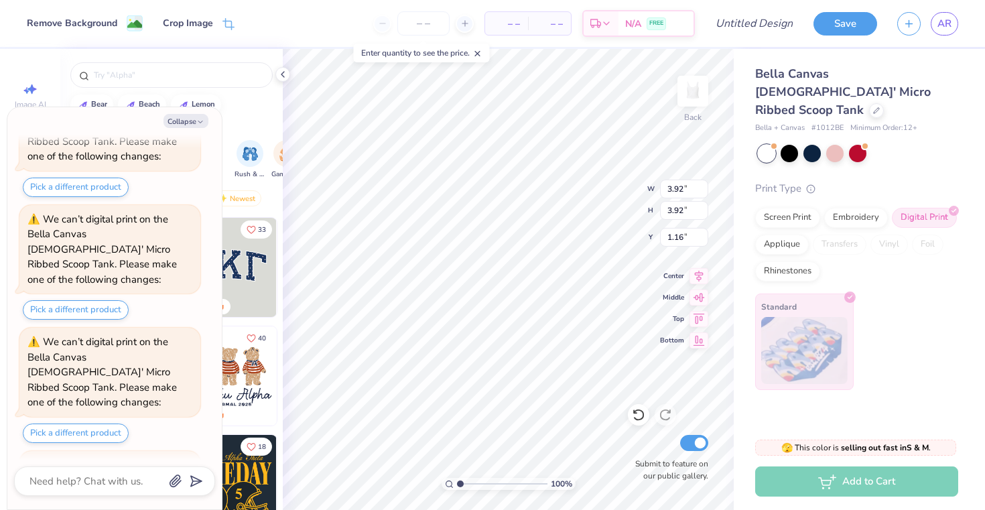
type textarea "x"
type input "1.16"
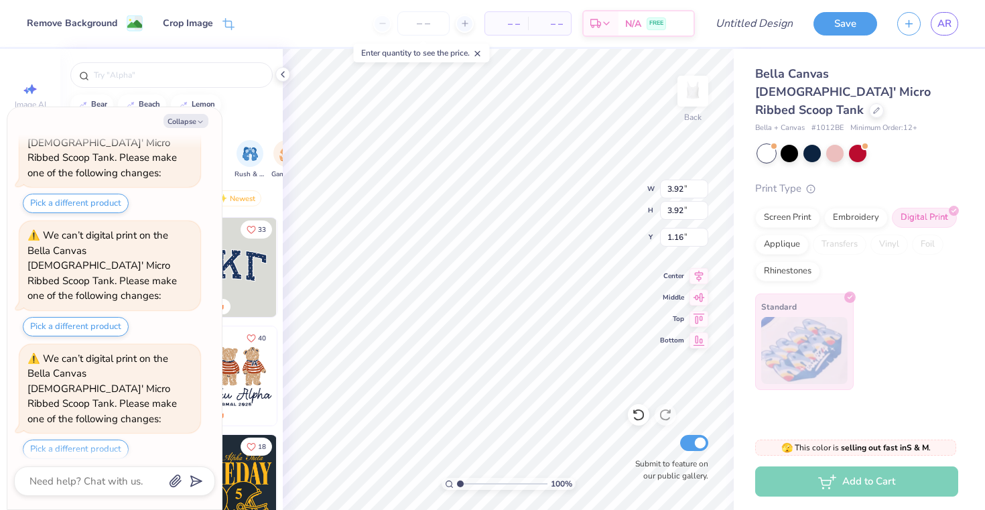
type textarea "x"
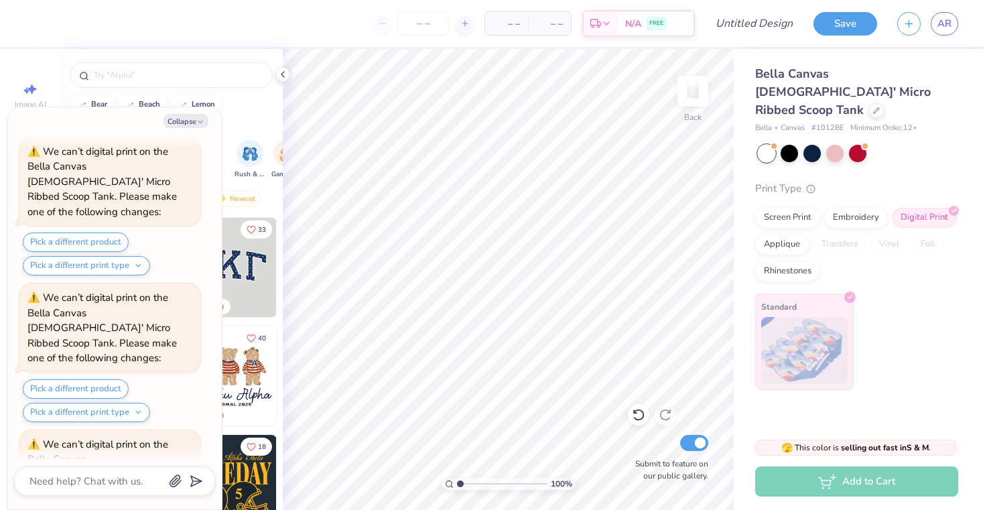
scroll to position [1067, 0]
